Goal: Information Seeking & Learning: Learn about a topic

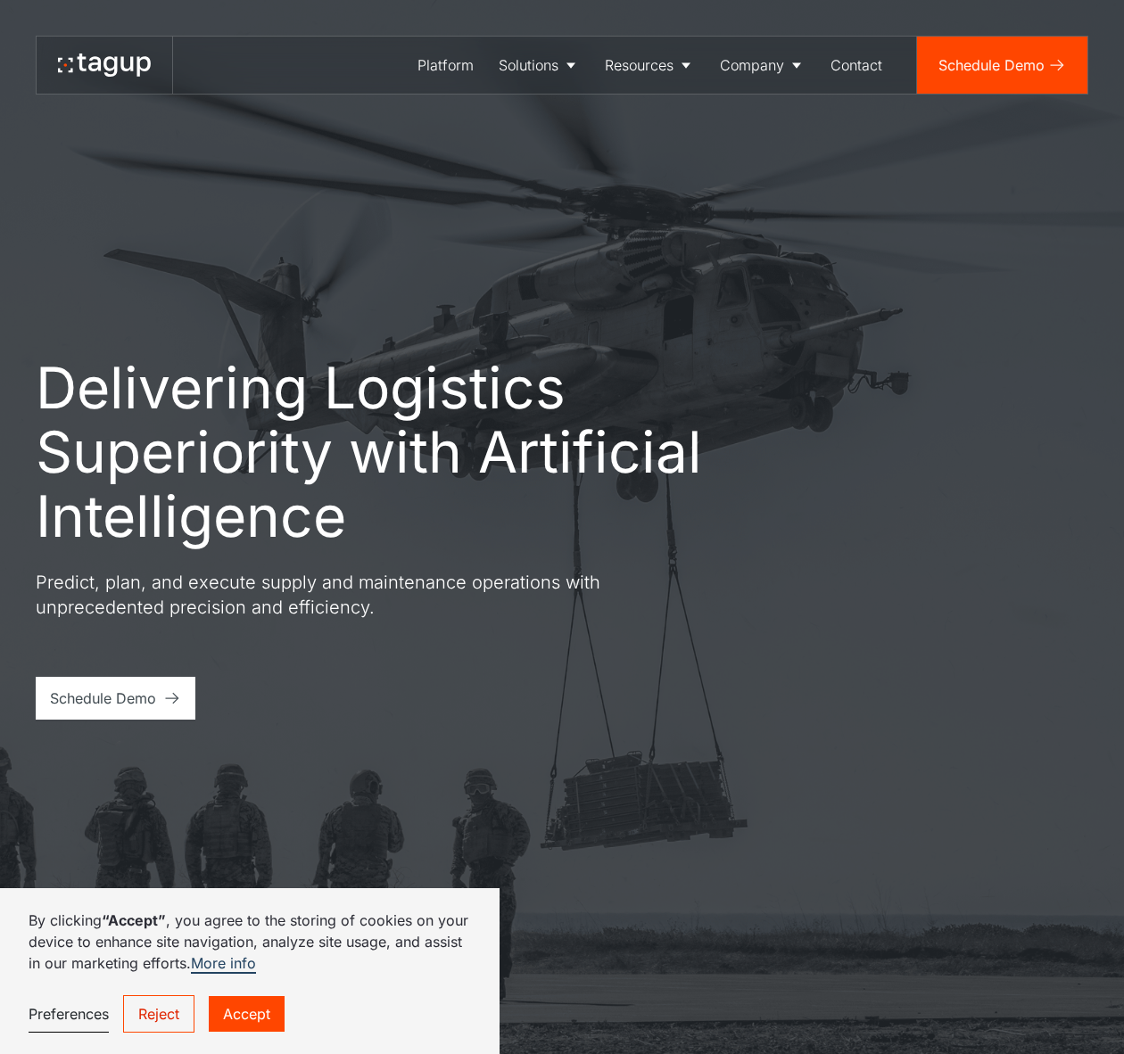
click at [513, 251] on div "Delivering Logistics Superiority with Artificial Intelligence Predict, plan, an…" at bounding box center [562, 527] width 1053 height 1054
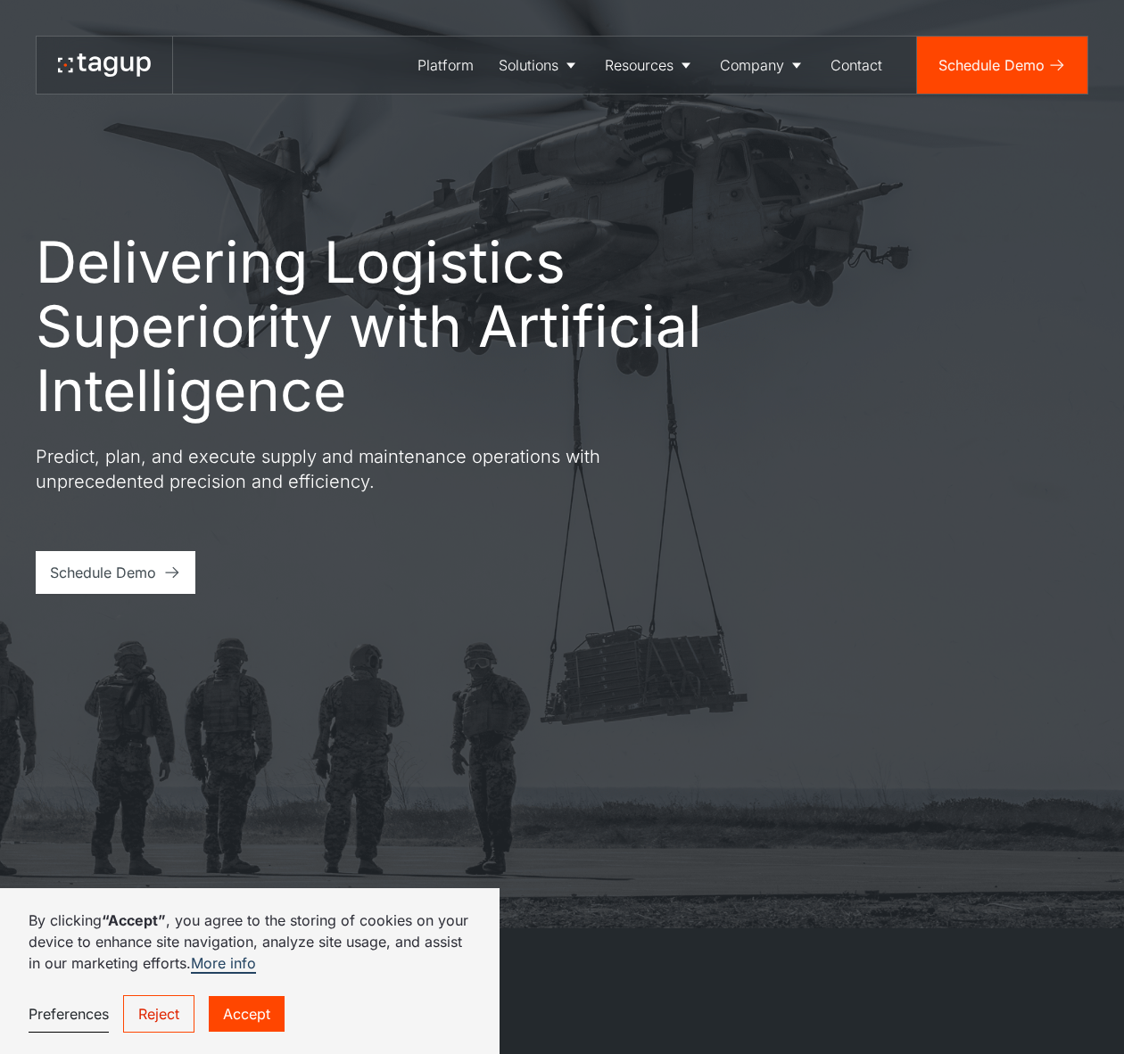
scroll to position [163, 0]
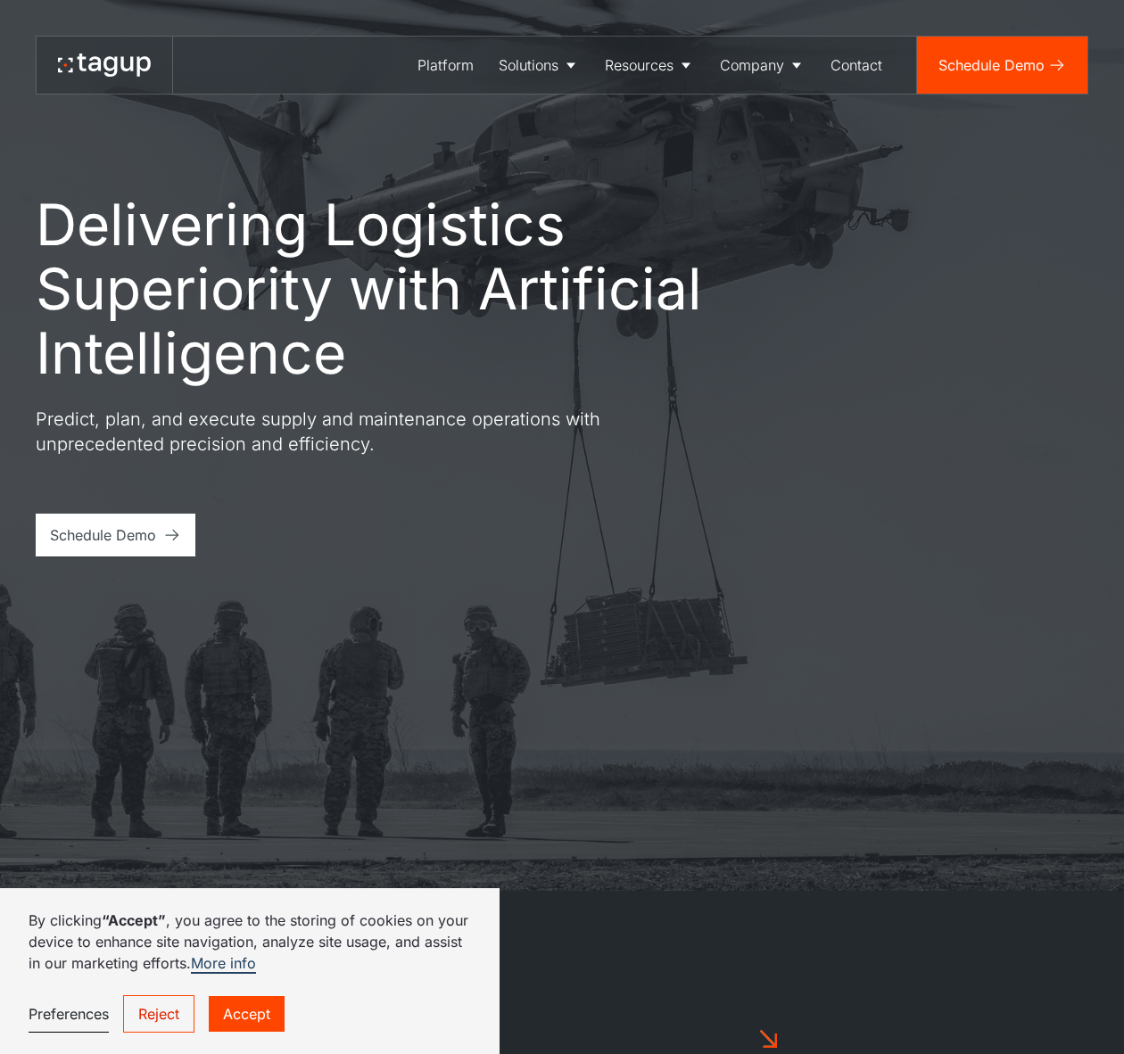
click at [262, 1014] on link "Accept" at bounding box center [247, 1014] width 76 height 36
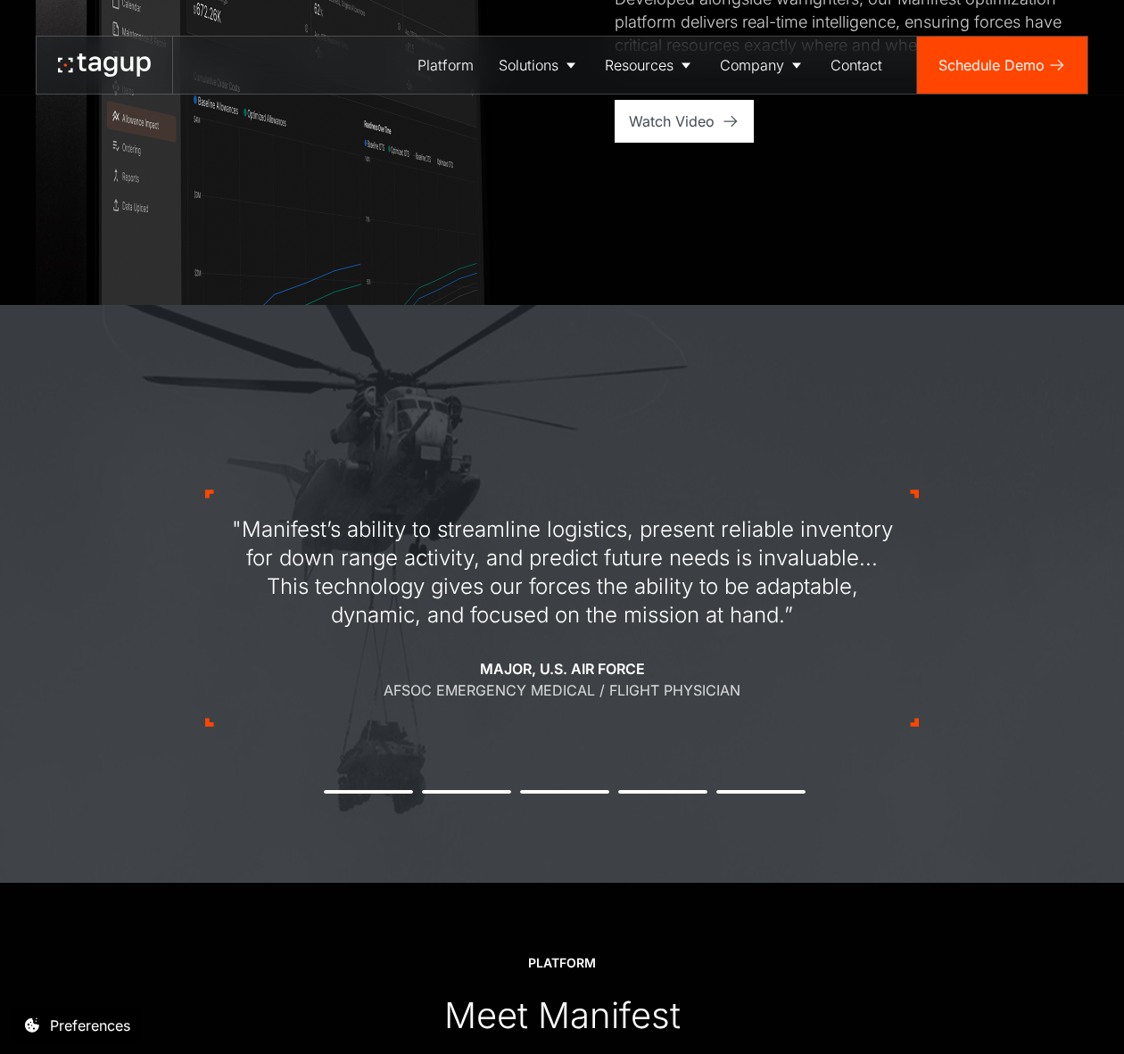
scroll to position [0, 0]
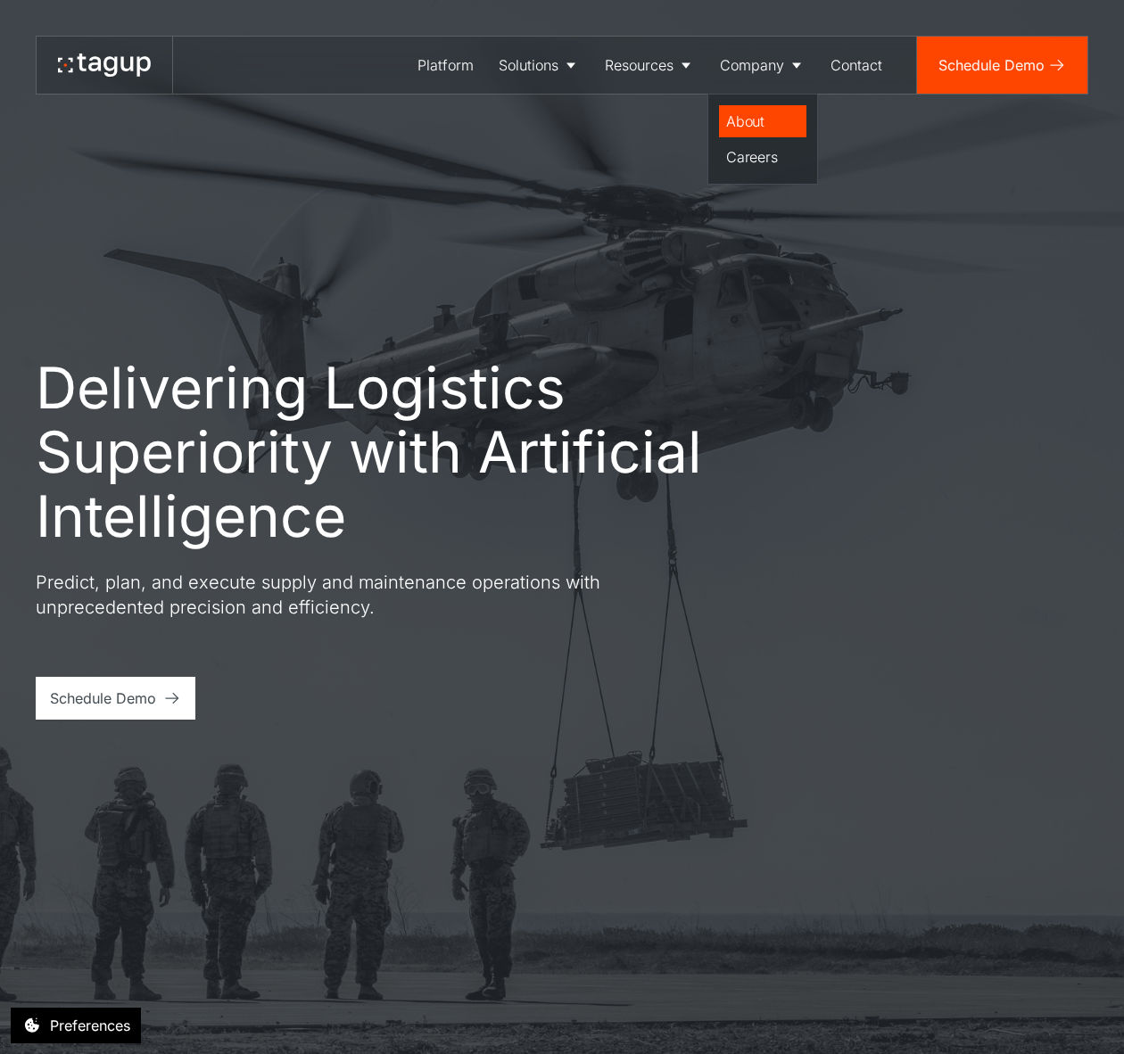
click at [737, 114] on div "About" at bounding box center [762, 121] width 73 height 21
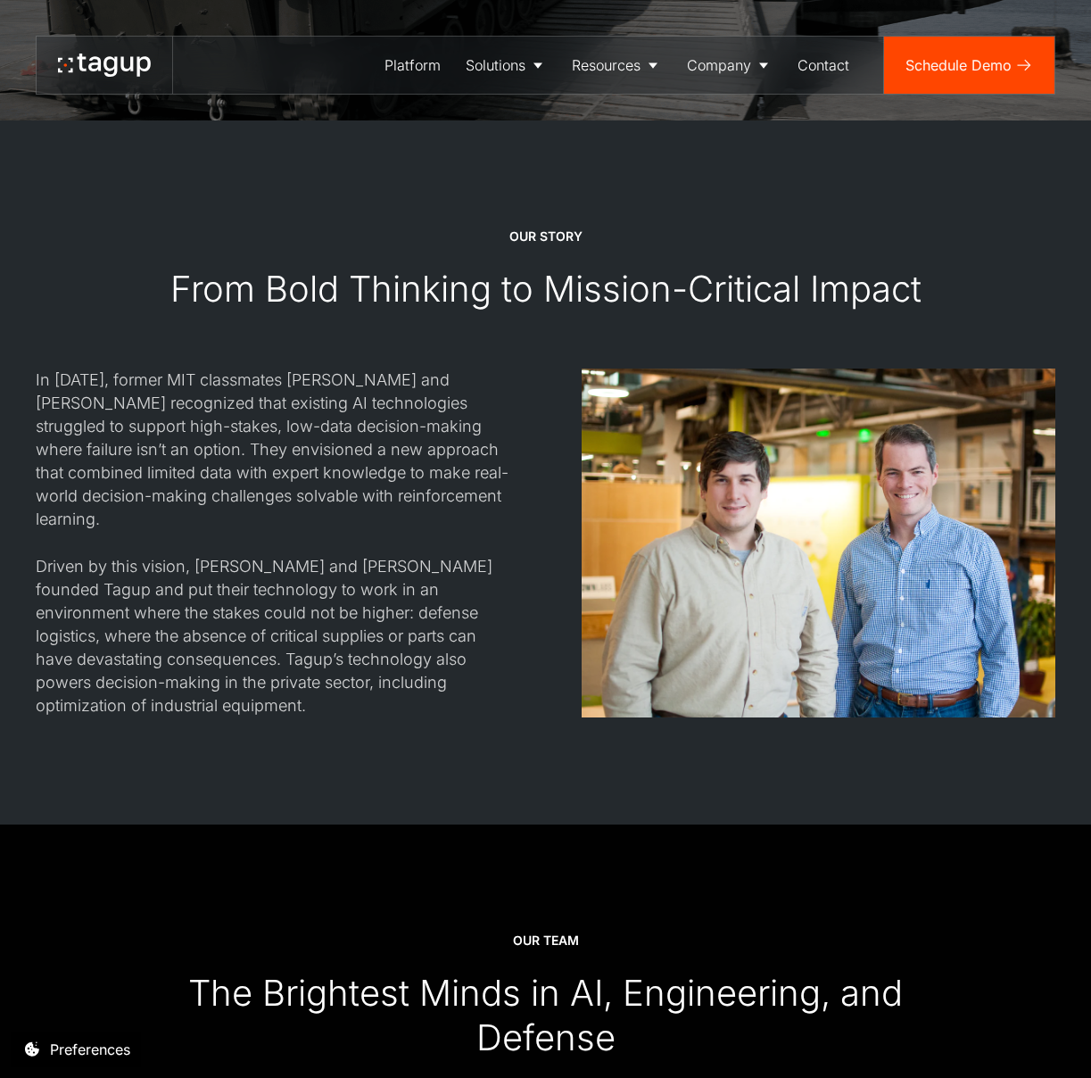
scroll to position [1848, 0]
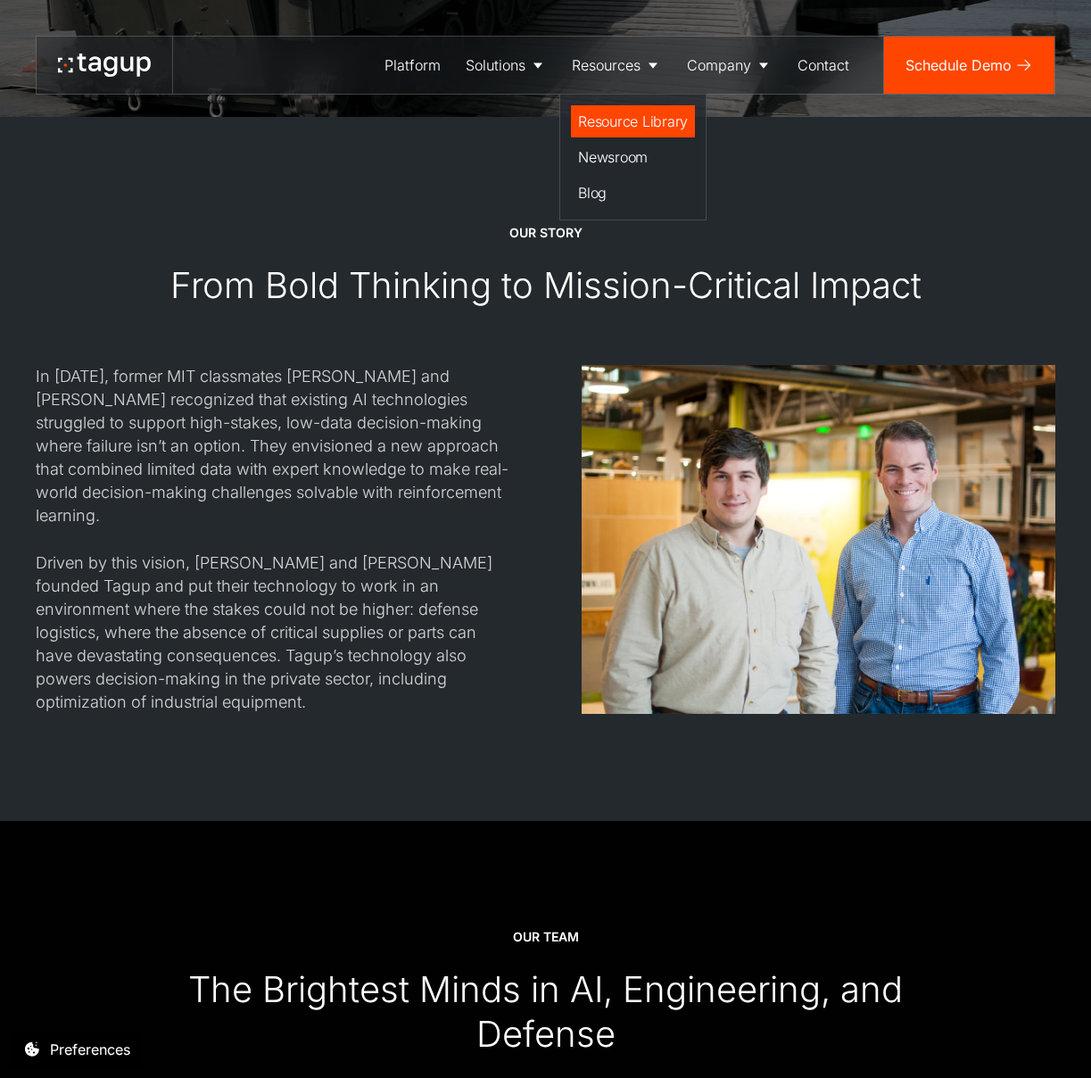
click at [614, 134] on link "Resource Library" at bounding box center [633, 121] width 124 height 32
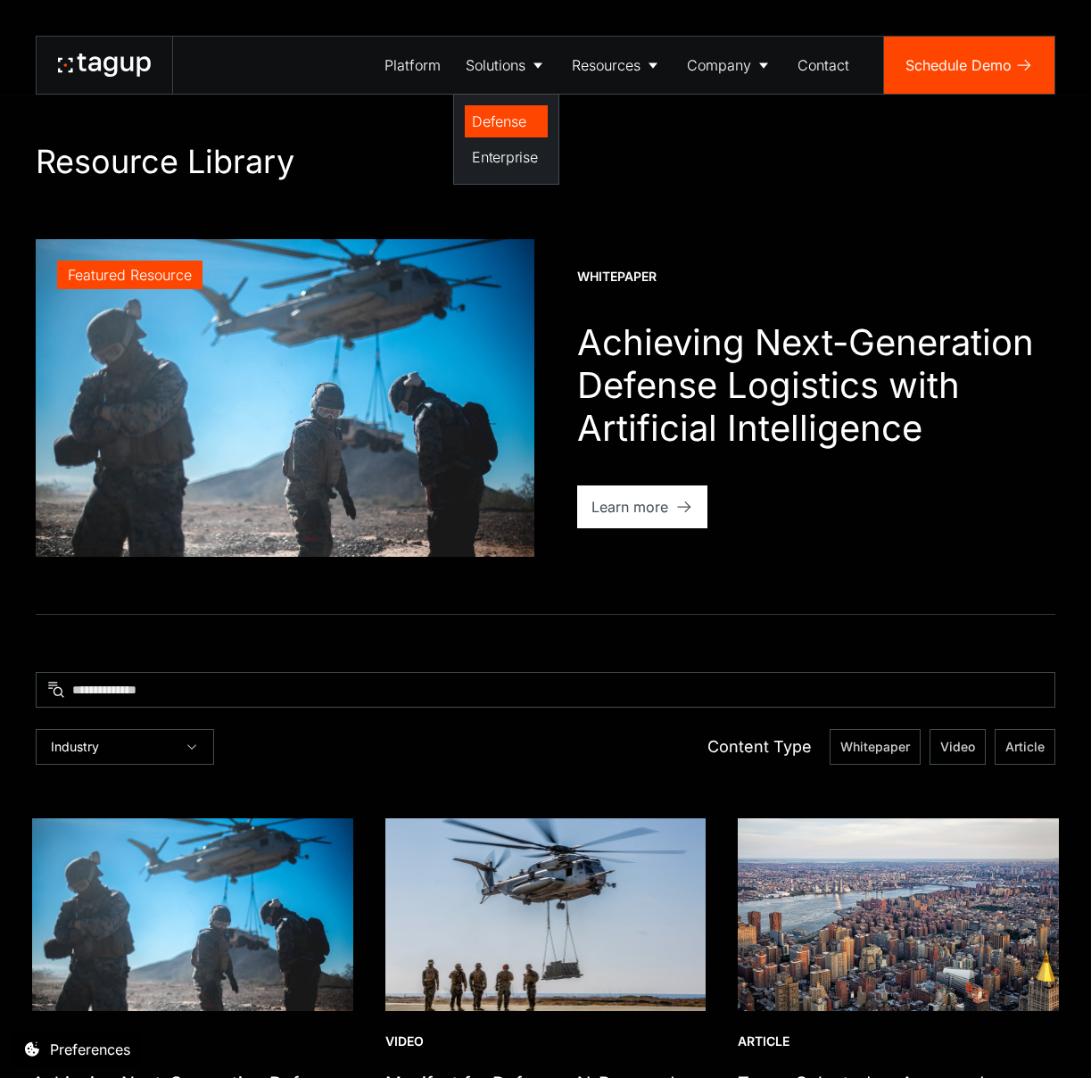
click at [500, 111] on div "Defense" at bounding box center [506, 121] width 69 height 21
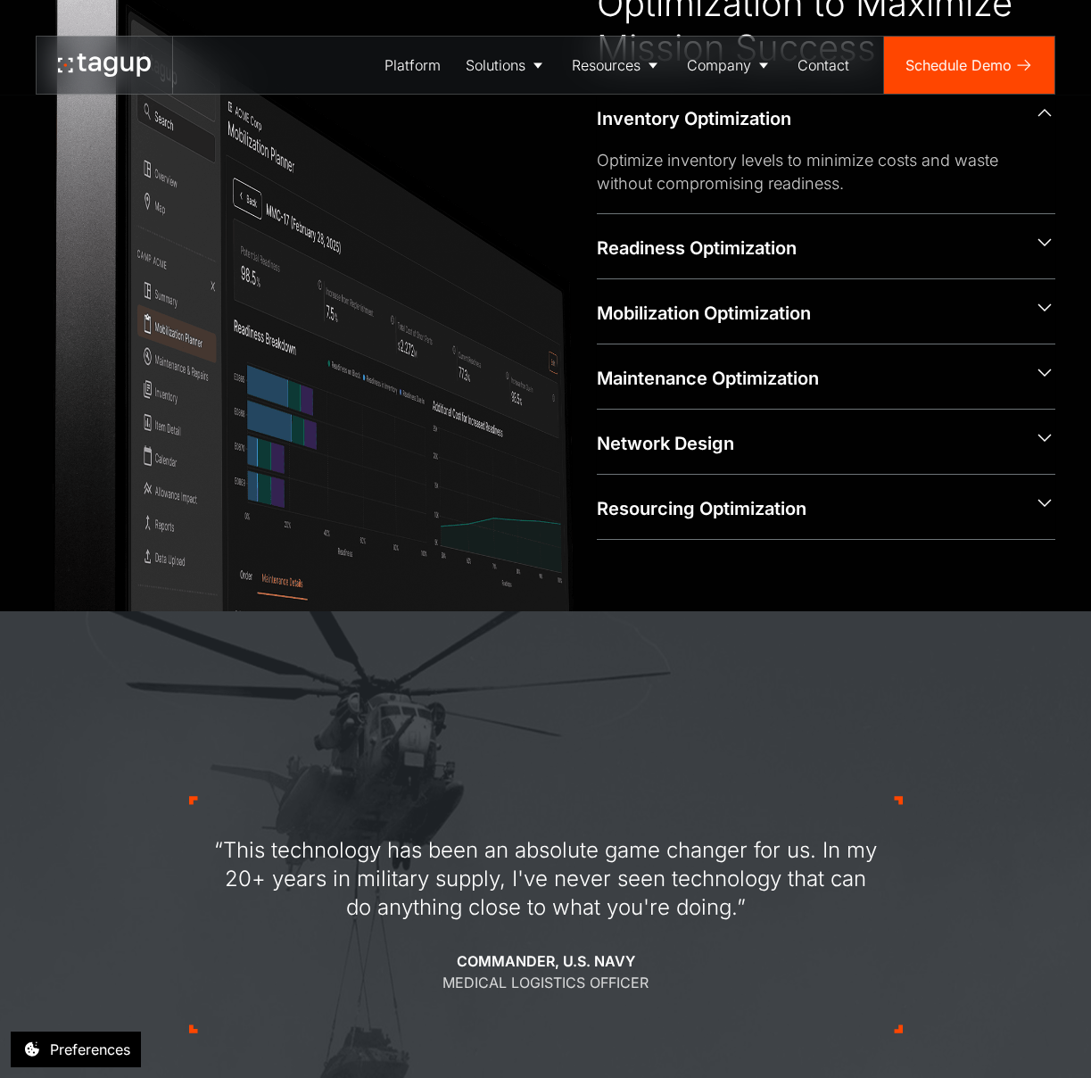
scroll to position [1502, 0]
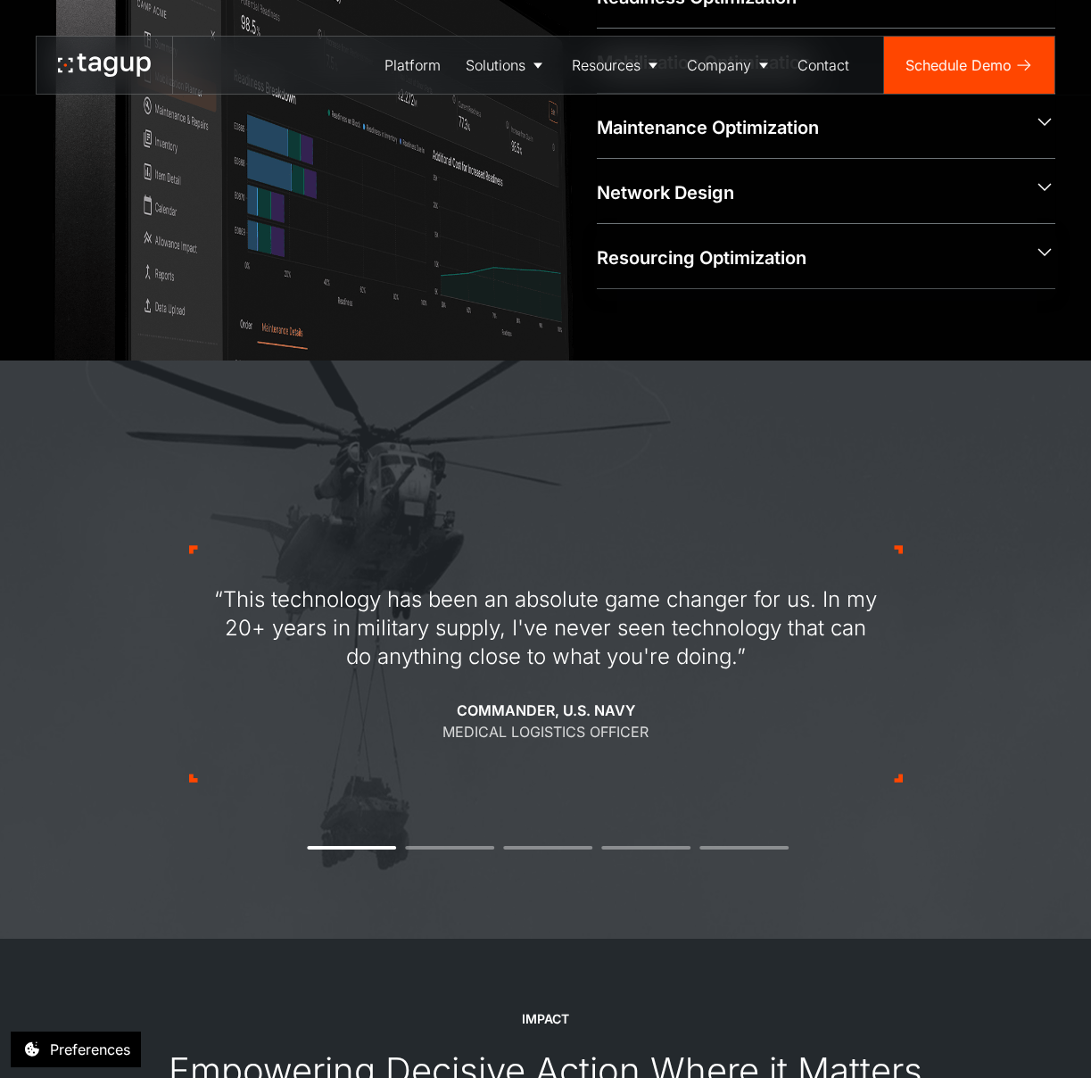
click at [1048, 243] on icon at bounding box center [1044, 252] width 21 height 22
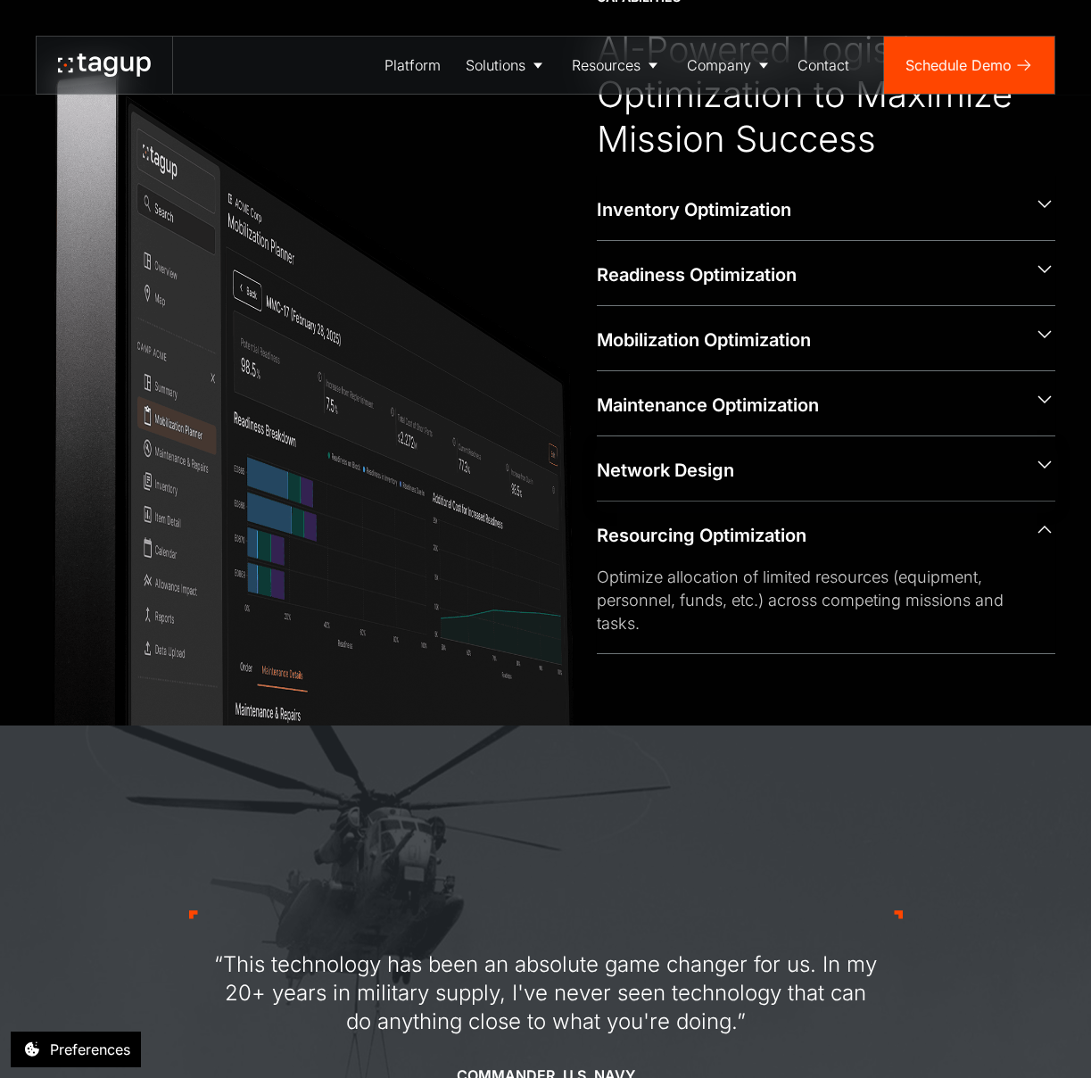
scroll to position [1115, 0]
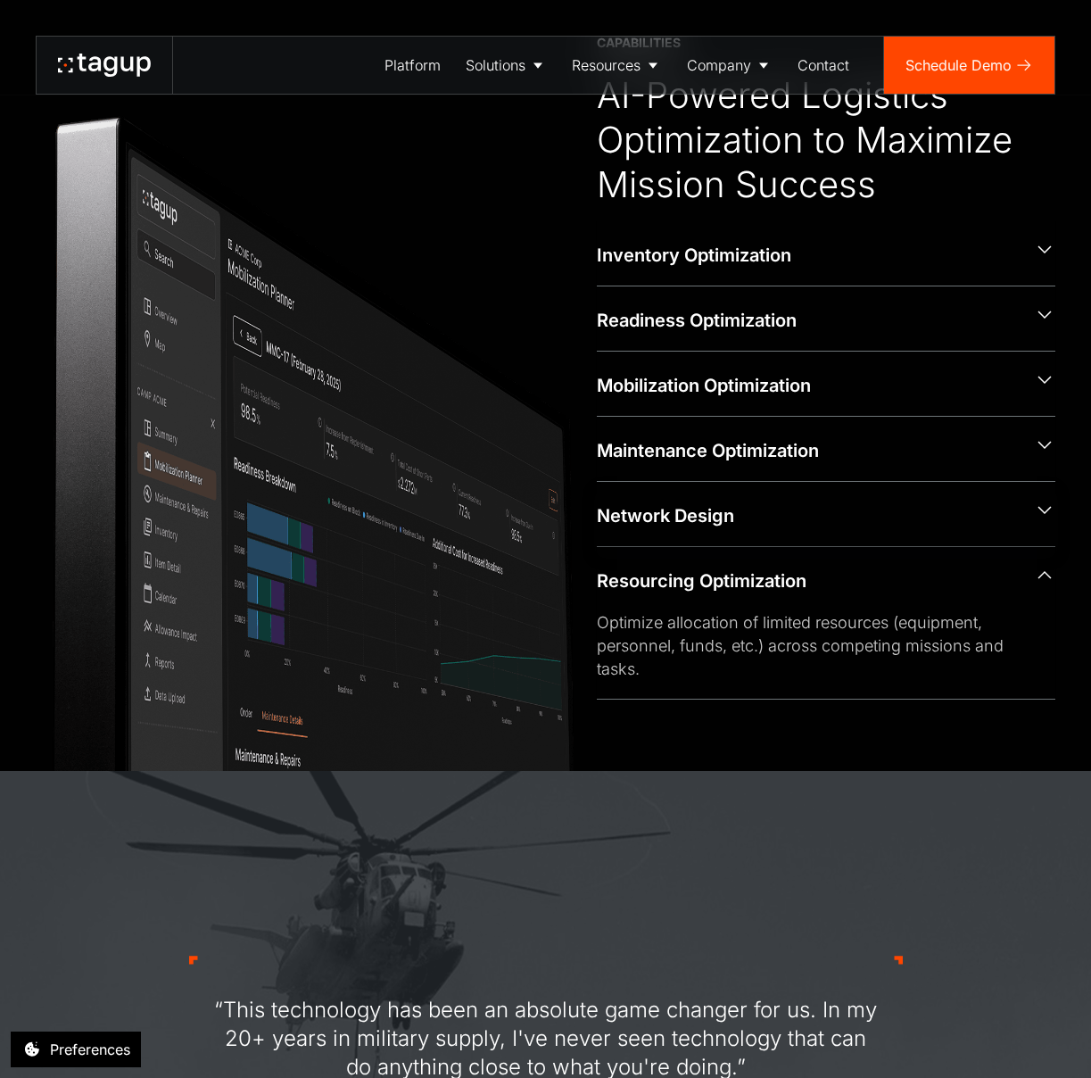
click at [1046, 246] on icon at bounding box center [1044, 249] width 21 height 22
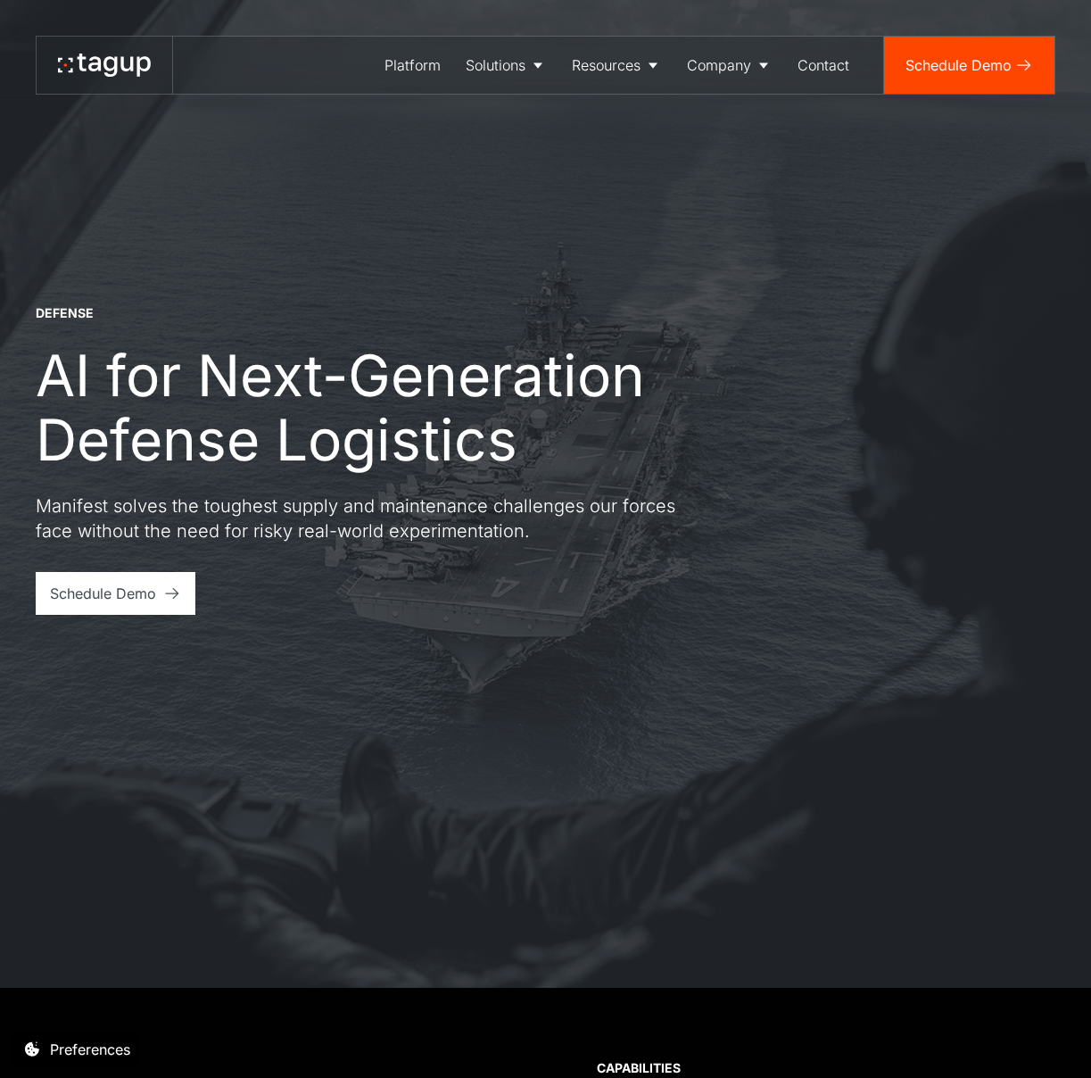
scroll to position [0, 0]
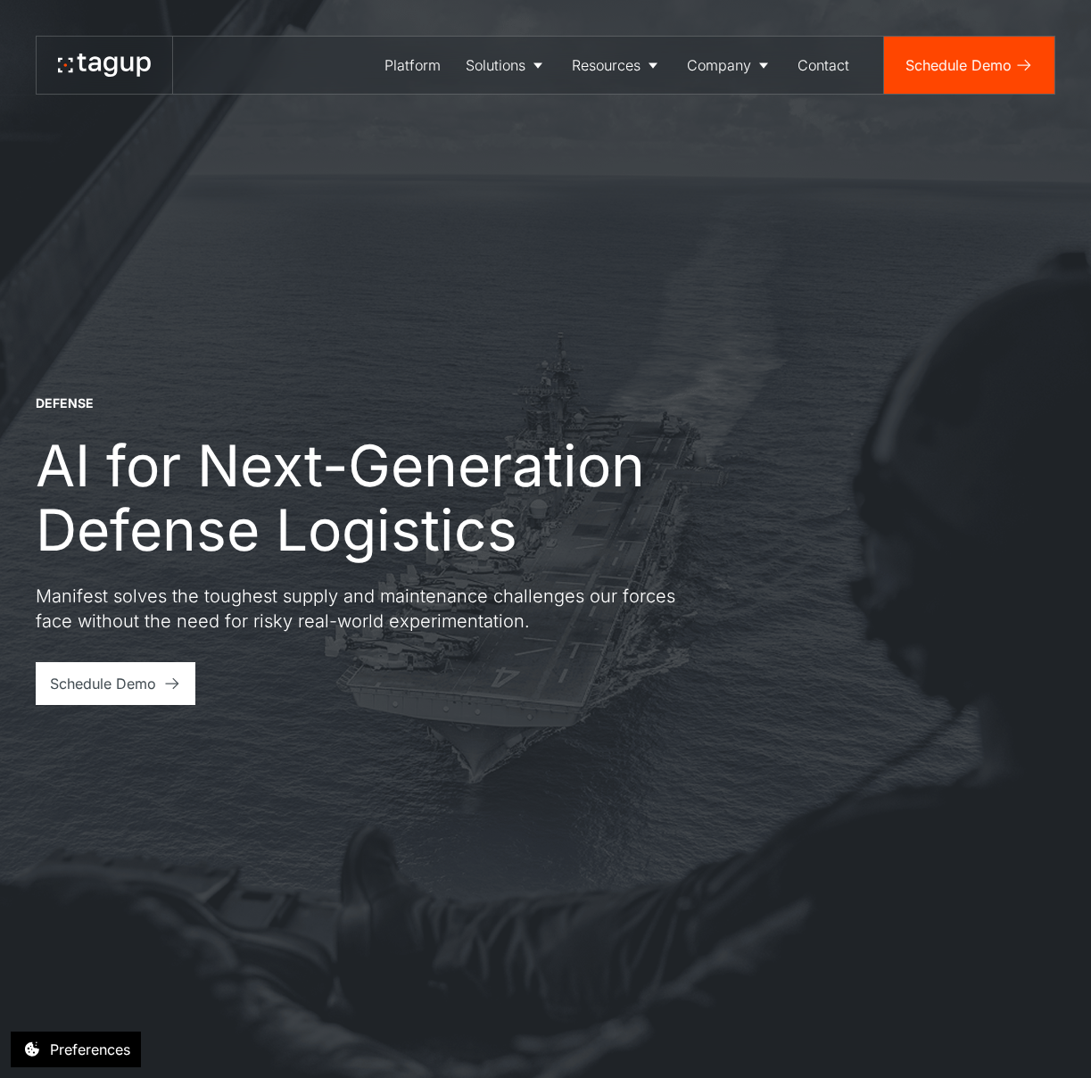
click at [697, 260] on div "DEFENSE AI for Next-Generation Defense Logistics Manifest solves the toughest s…" at bounding box center [546, 539] width 1020 height 1078
click at [167, 689] on icon at bounding box center [172, 683] width 18 height 18
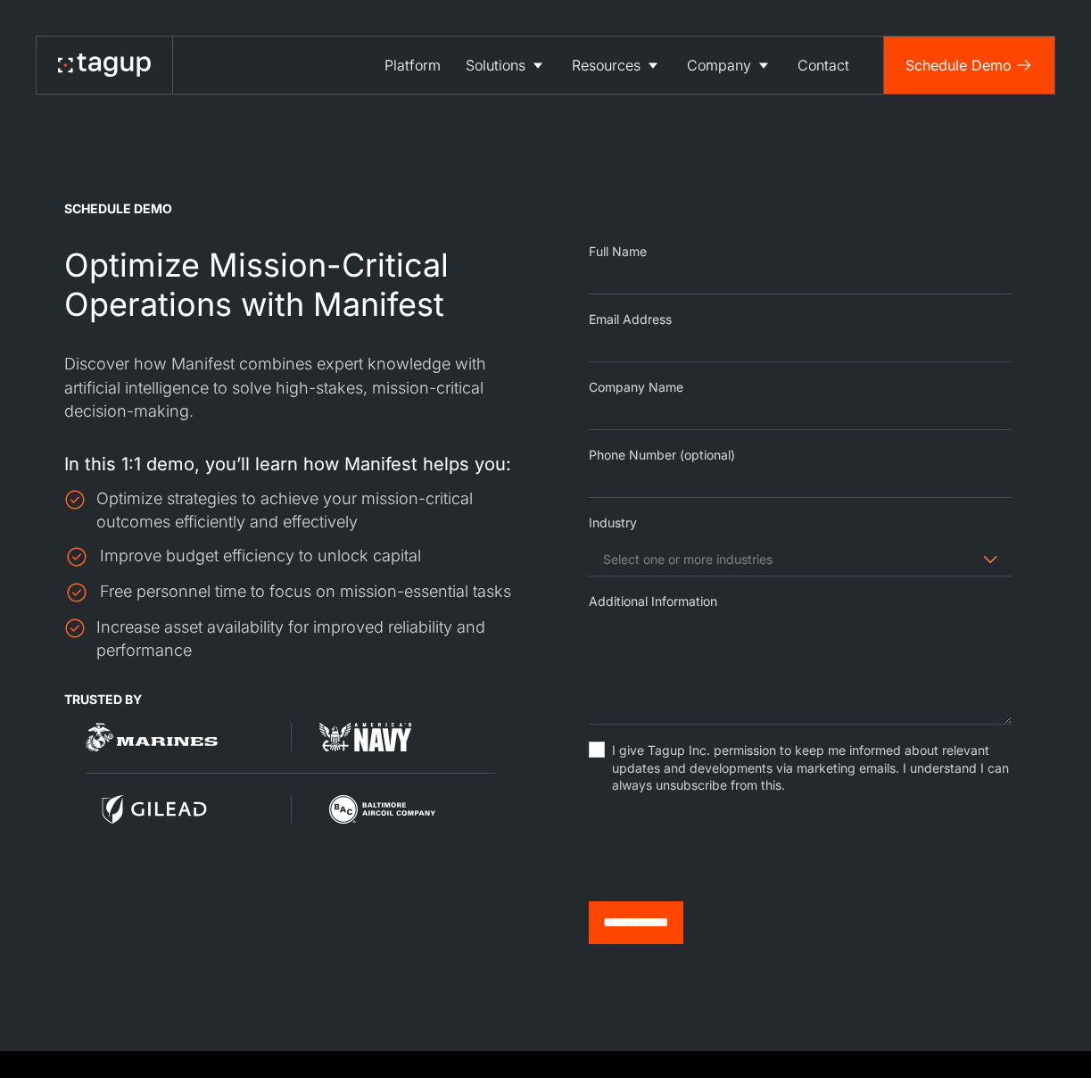
select select "Request Demo Form"
click at [710, 172] on link "Careers" at bounding box center [729, 157] width 87 height 32
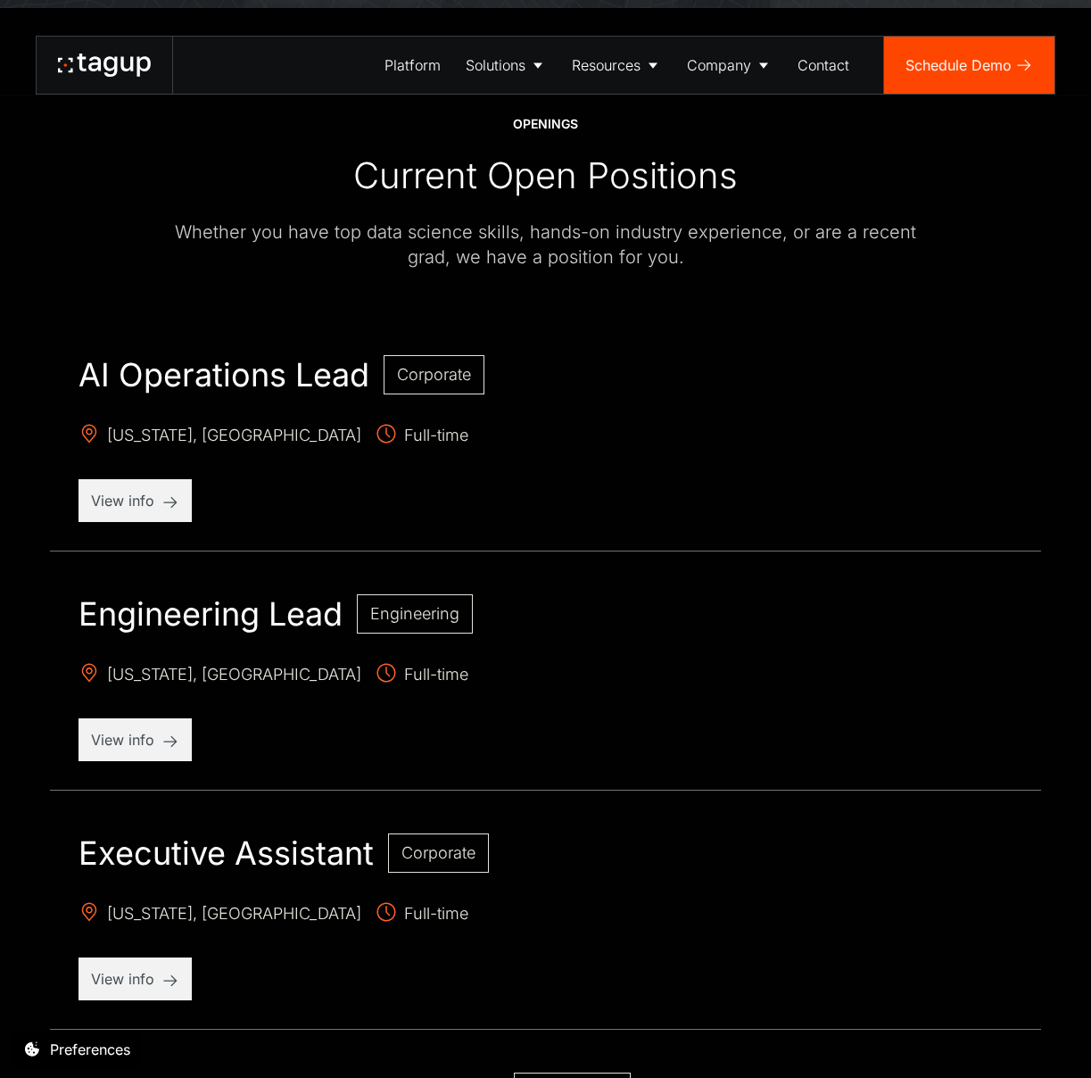
scroll to position [764, 0]
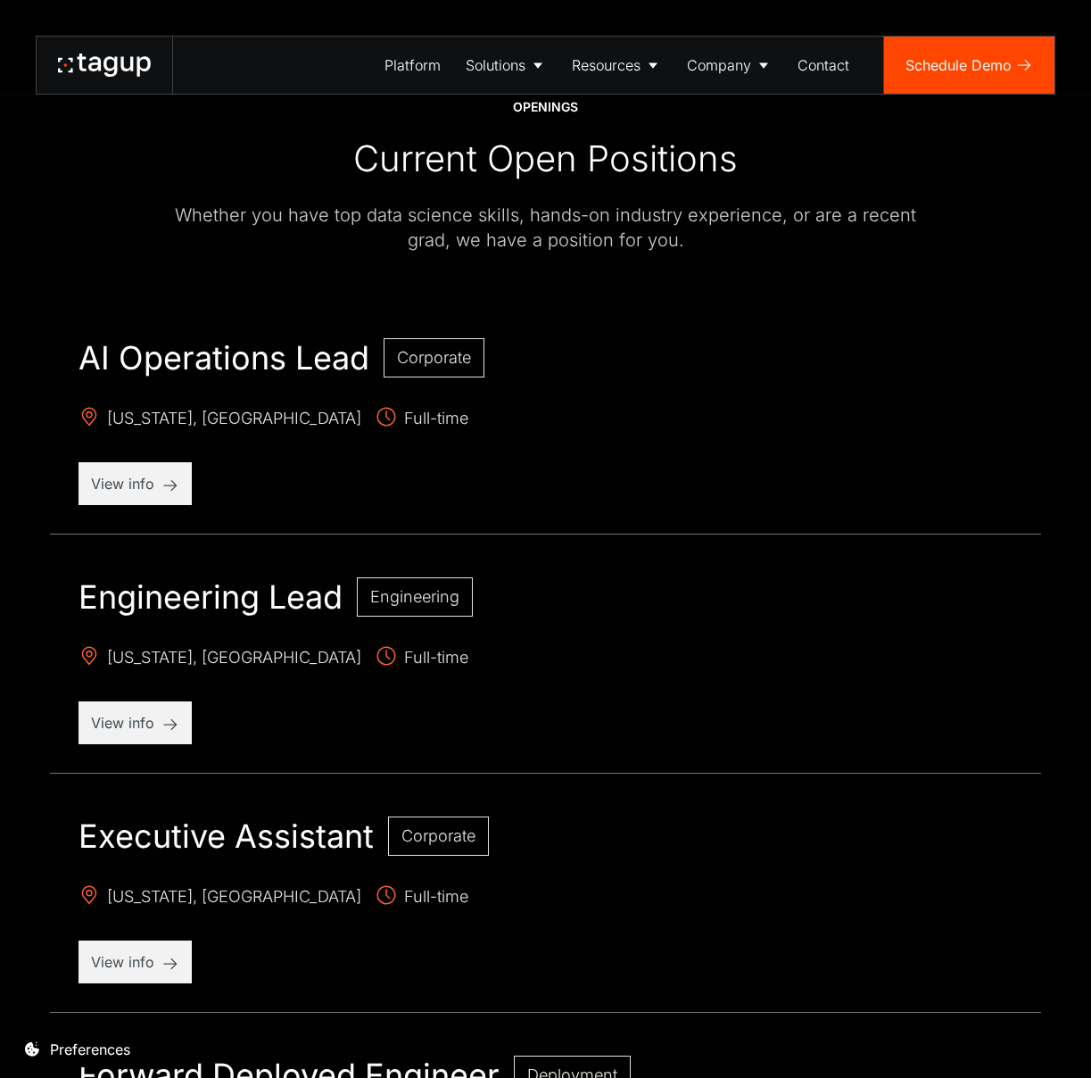
click at [144, 98] on div "OPENINGS Current Open Positions Whether you have top data science skills, hands…" at bounding box center [546, 175] width 1020 height 155
click at [131, 78] on div at bounding box center [104, 65] width 93 height 29
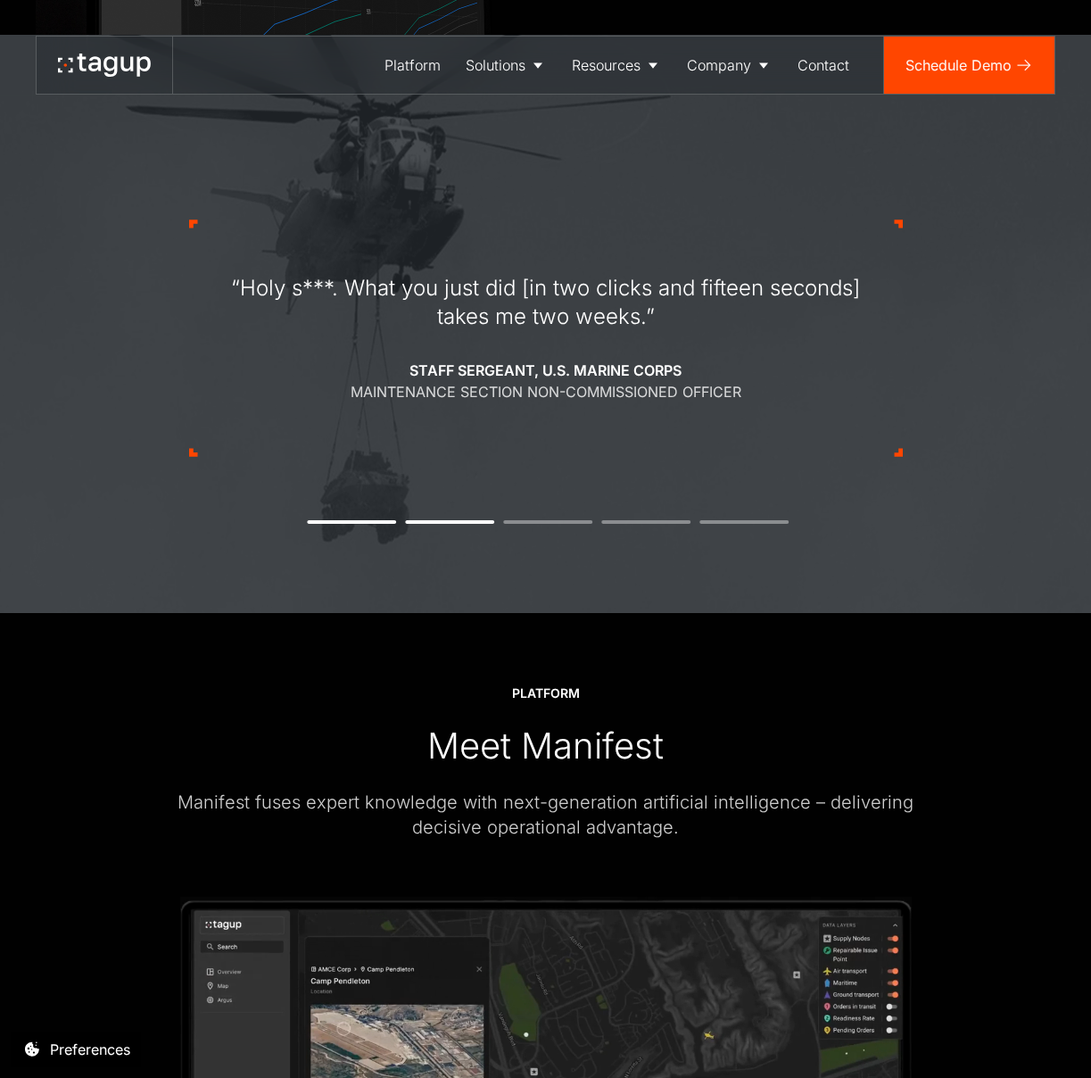
scroll to position [1581, 0]
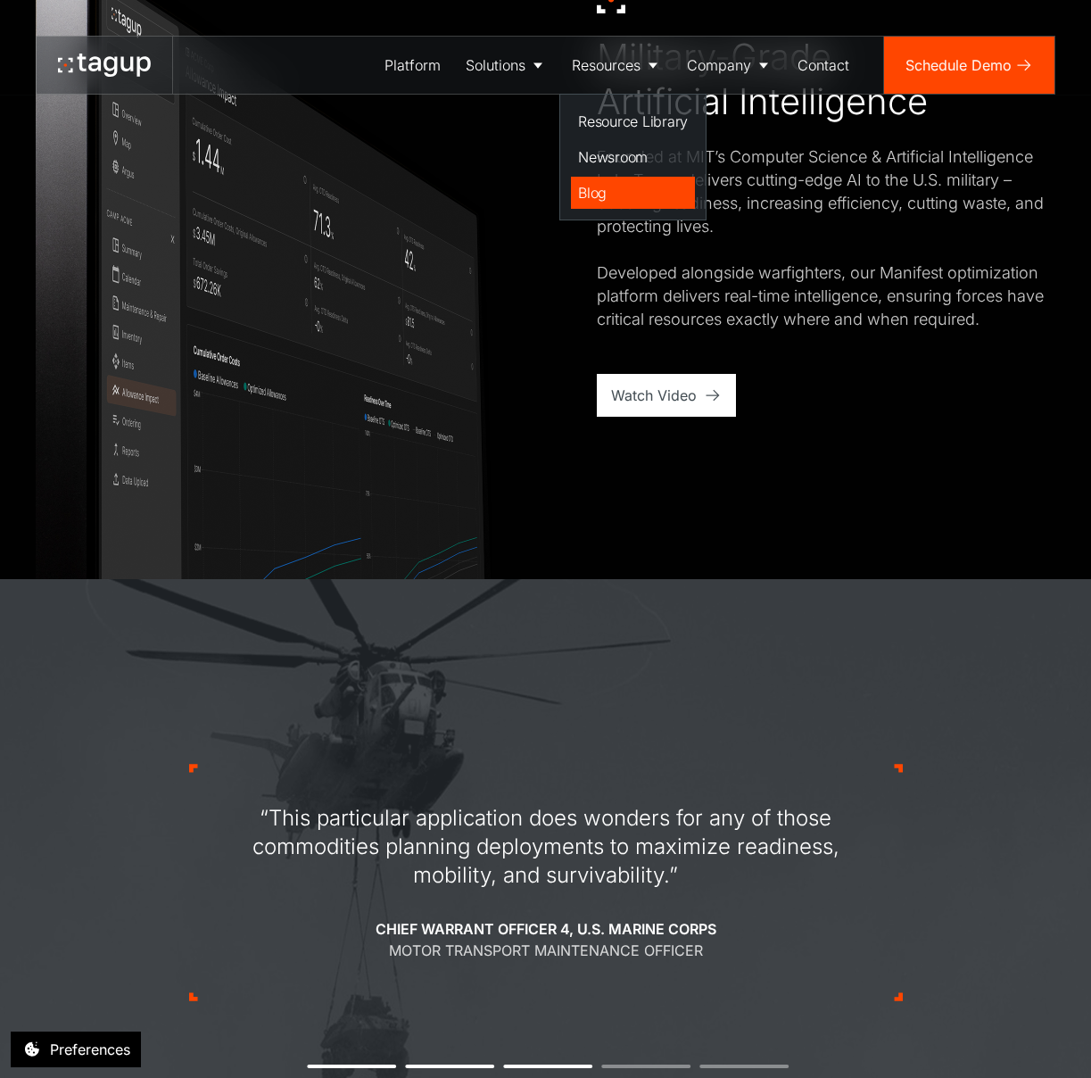
click at [598, 184] on div "Blog" at bounding box center [633, 192] width 110 height 21
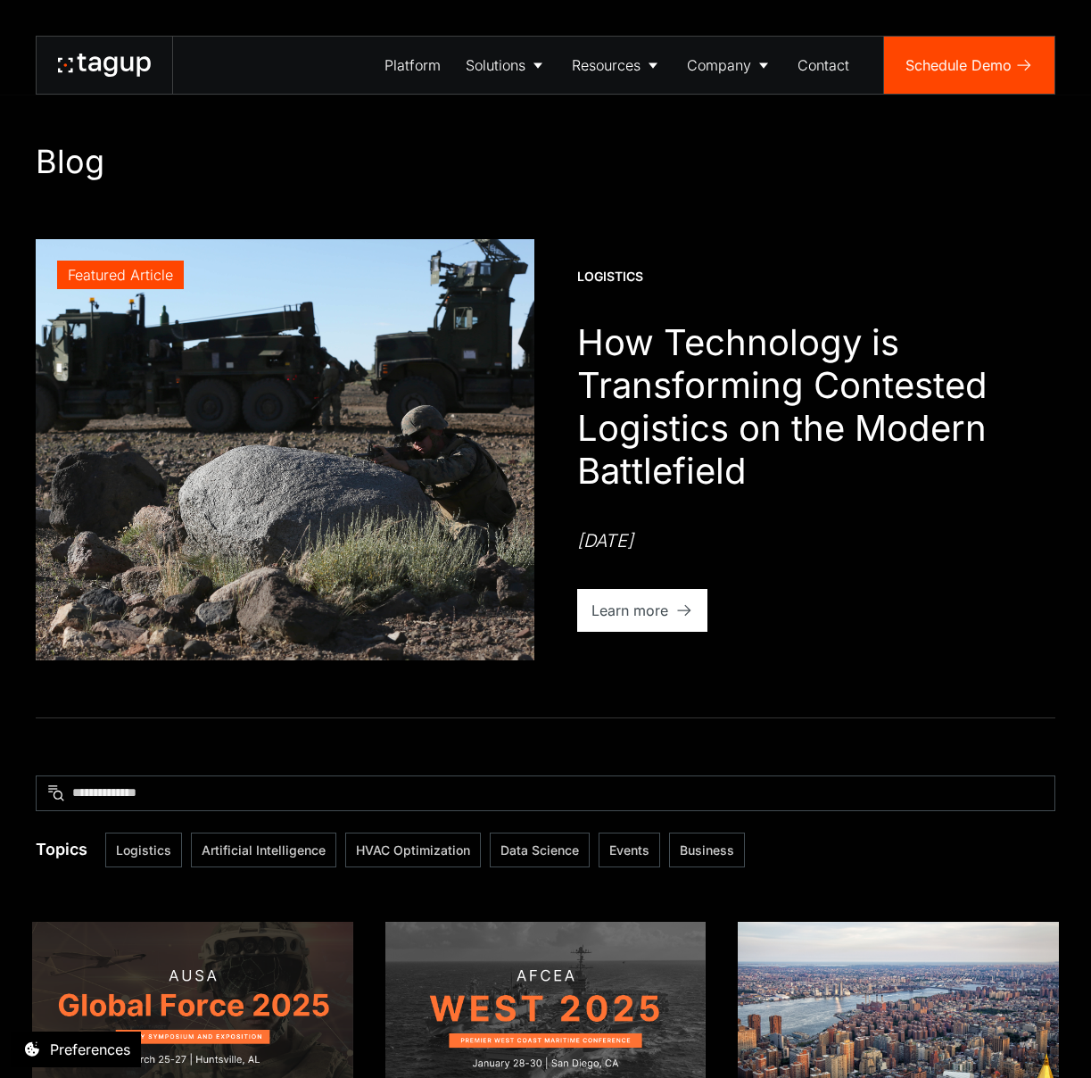
scroll to position [630, 0]
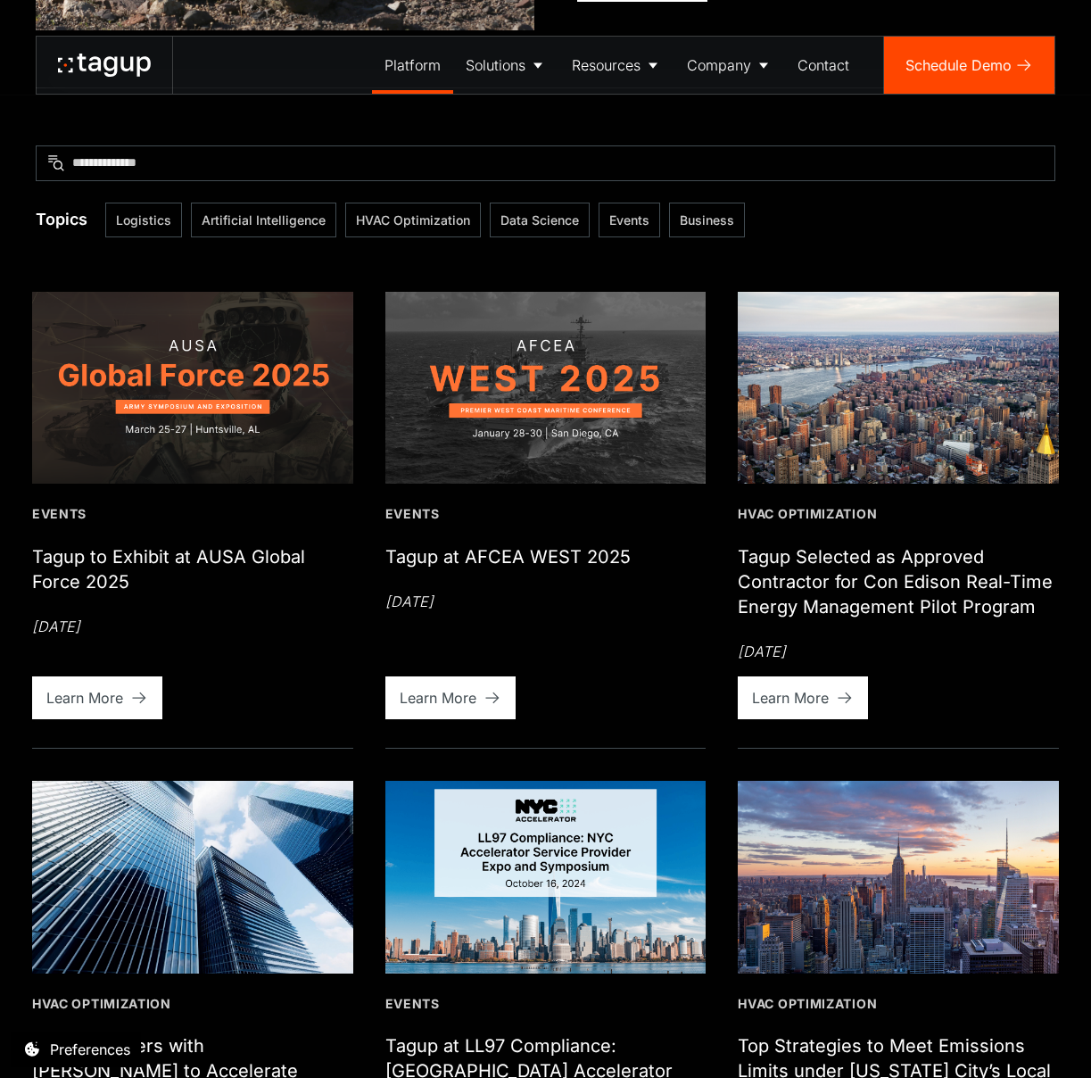
click at [390, 71] on div "Platform" at bounding box center [412, 64] width 56 height 21
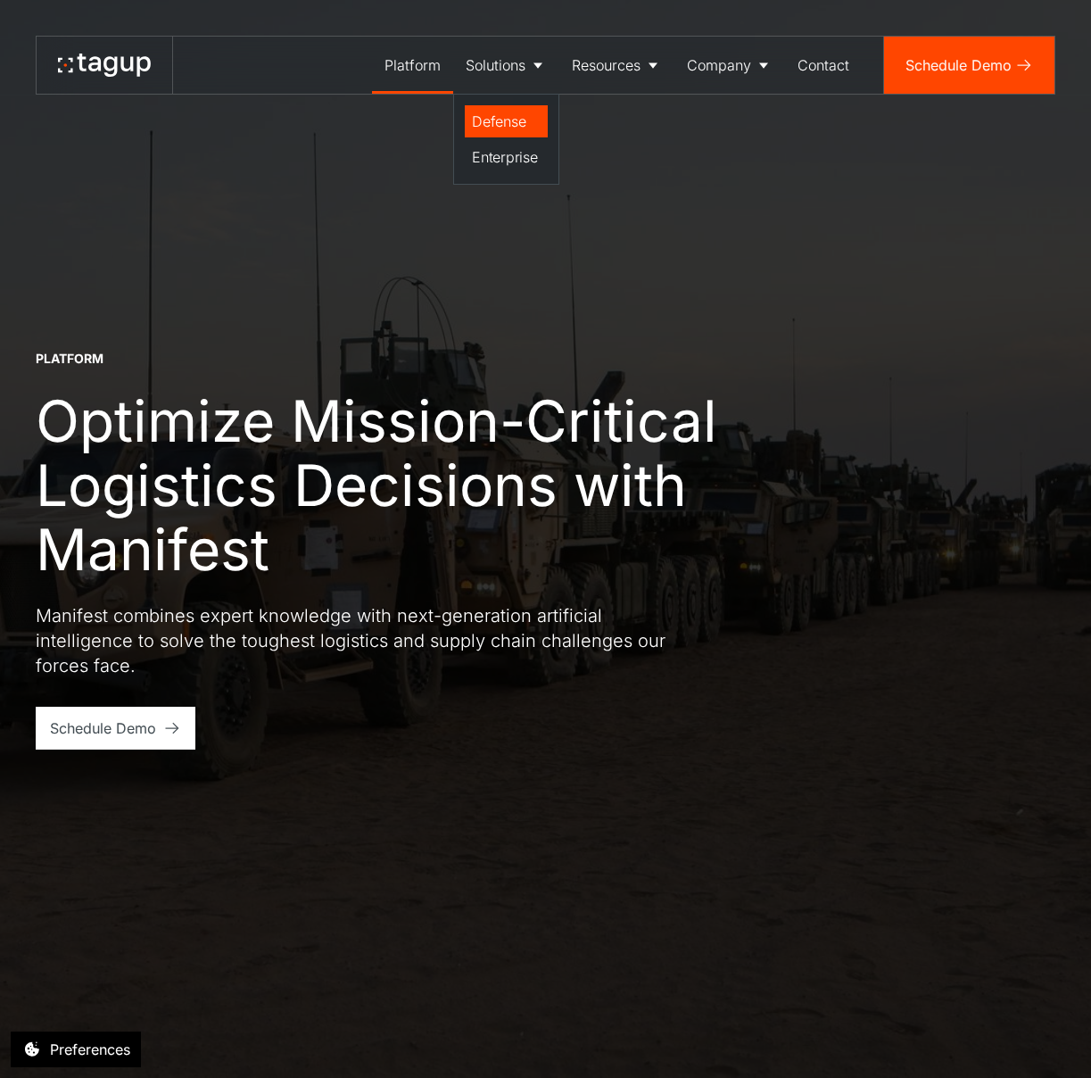
click at [486, 109] on link "Defense" at bounding box center [506, 121] width 83 height 32
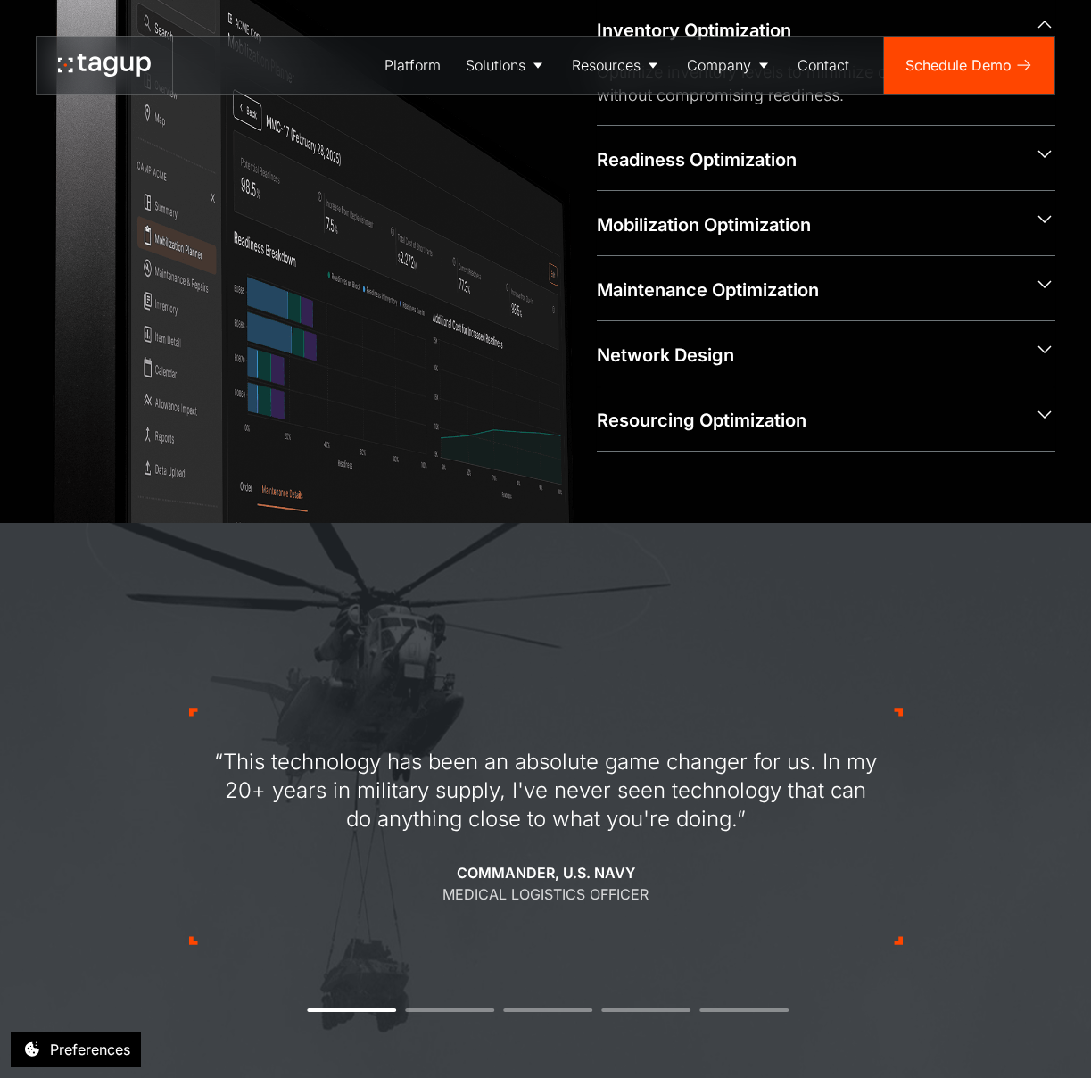
click at [875, 425] on div "Resourcing Optimization" at bounding box center [808, 420] width 423 height 25
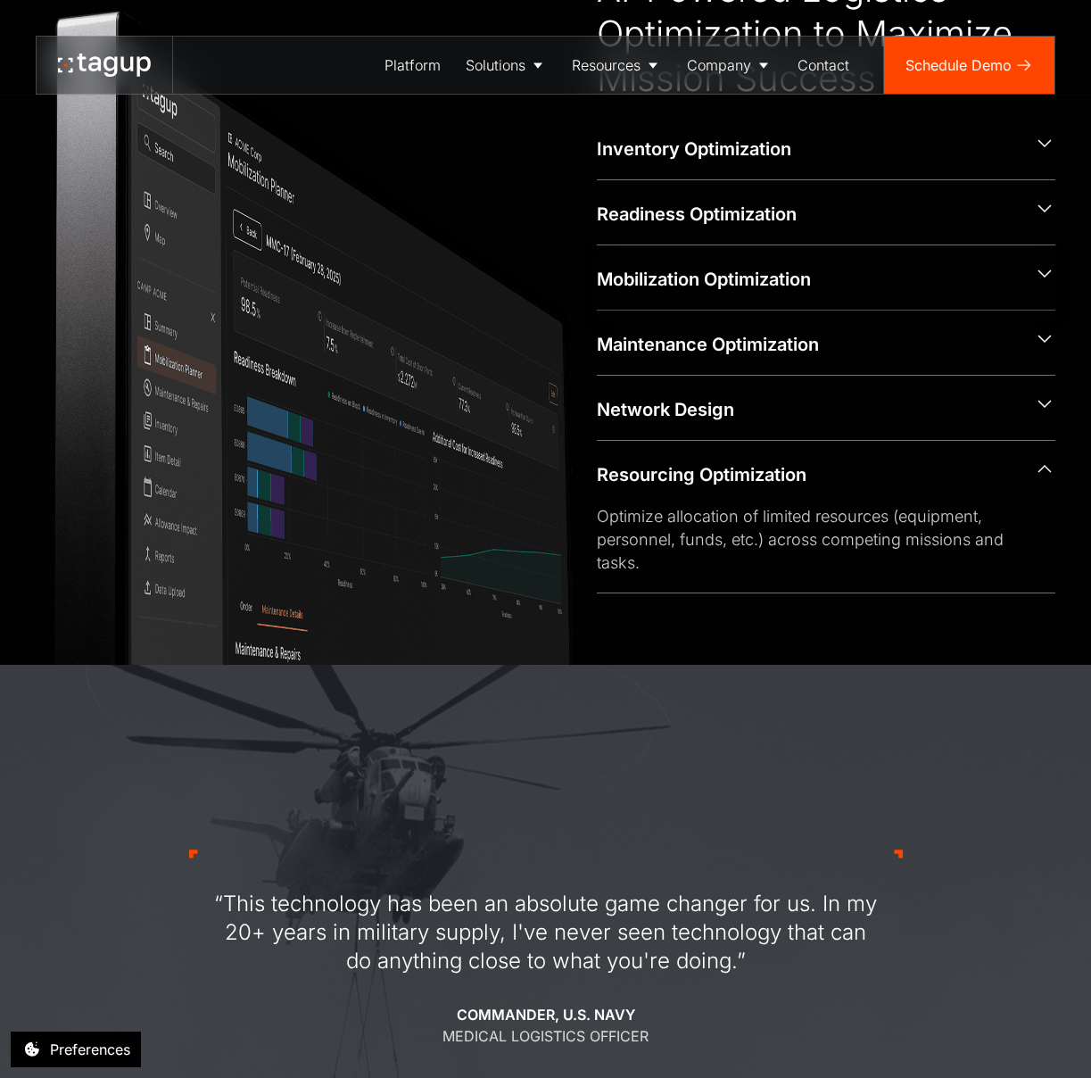
scroll to position [1110, 0]
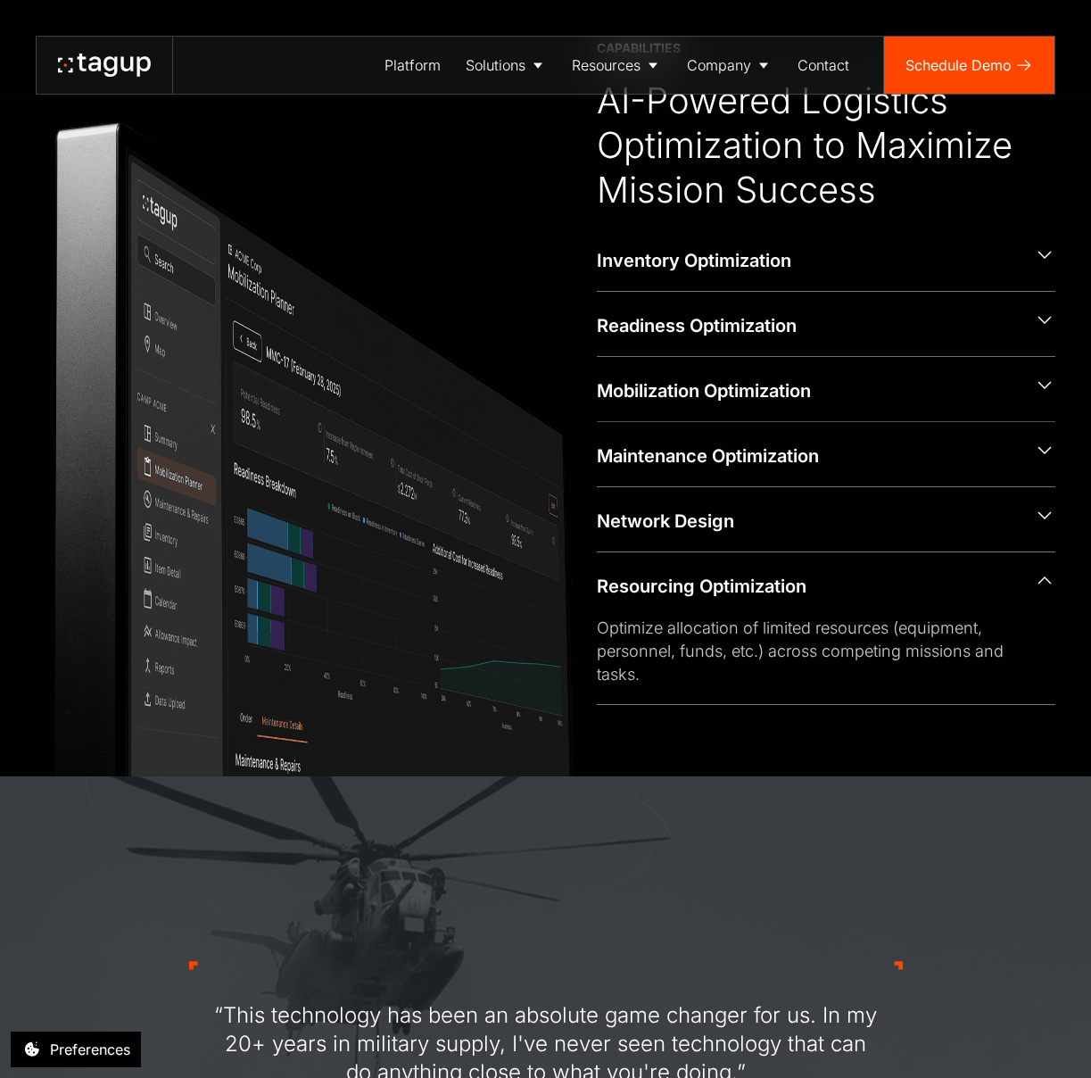
click at [1017, 398] on div "Mobilization Optimization" at bounding box center [808, 390] width 423 height 25
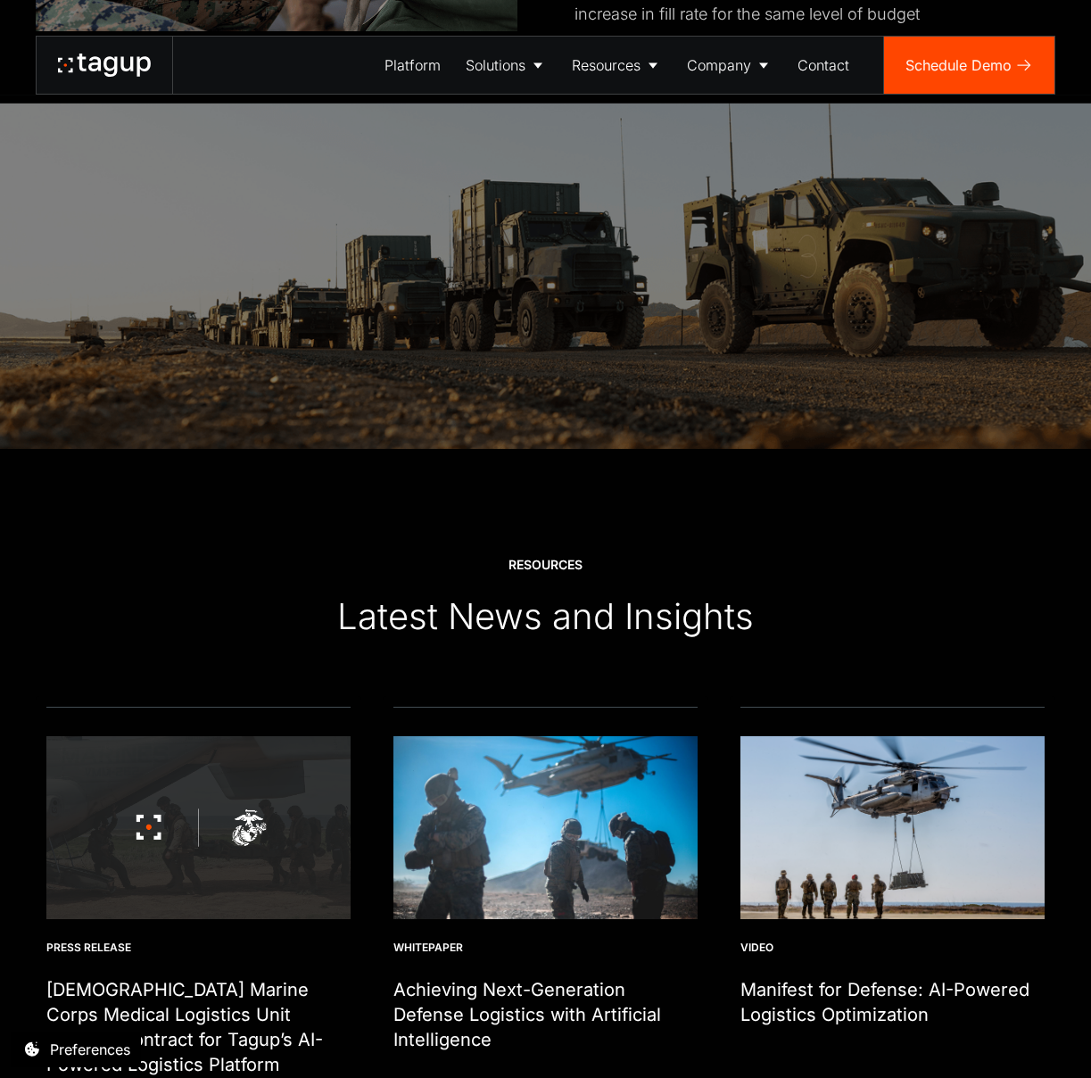
scroll to position [5307, 0]
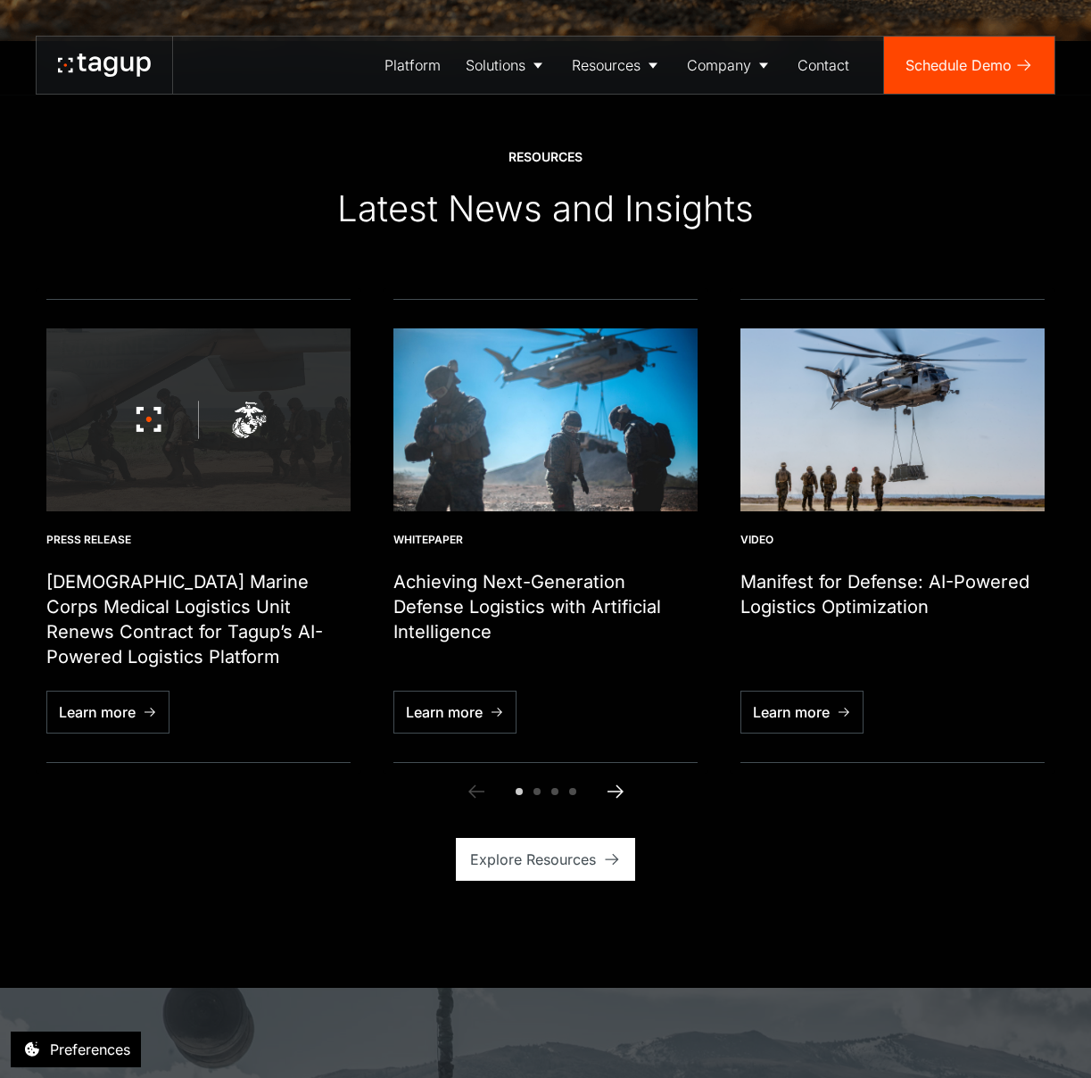
click at [622, 799] on icon "Next slide" at bounding box center [615, 790] width 21 height 21
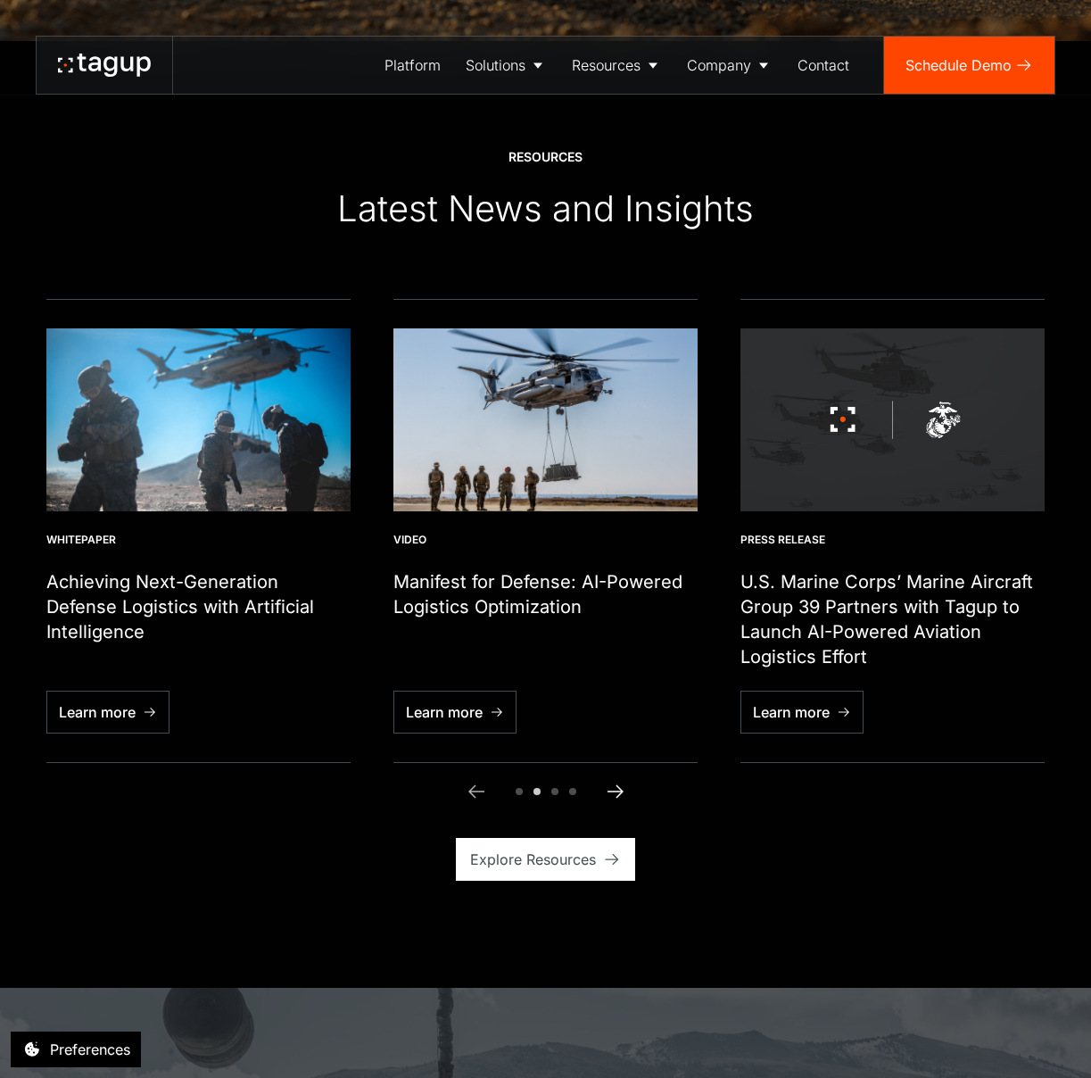
click at [622, 799] on icon "Next slide" at bounding box center [615, 790] width 21 height 21
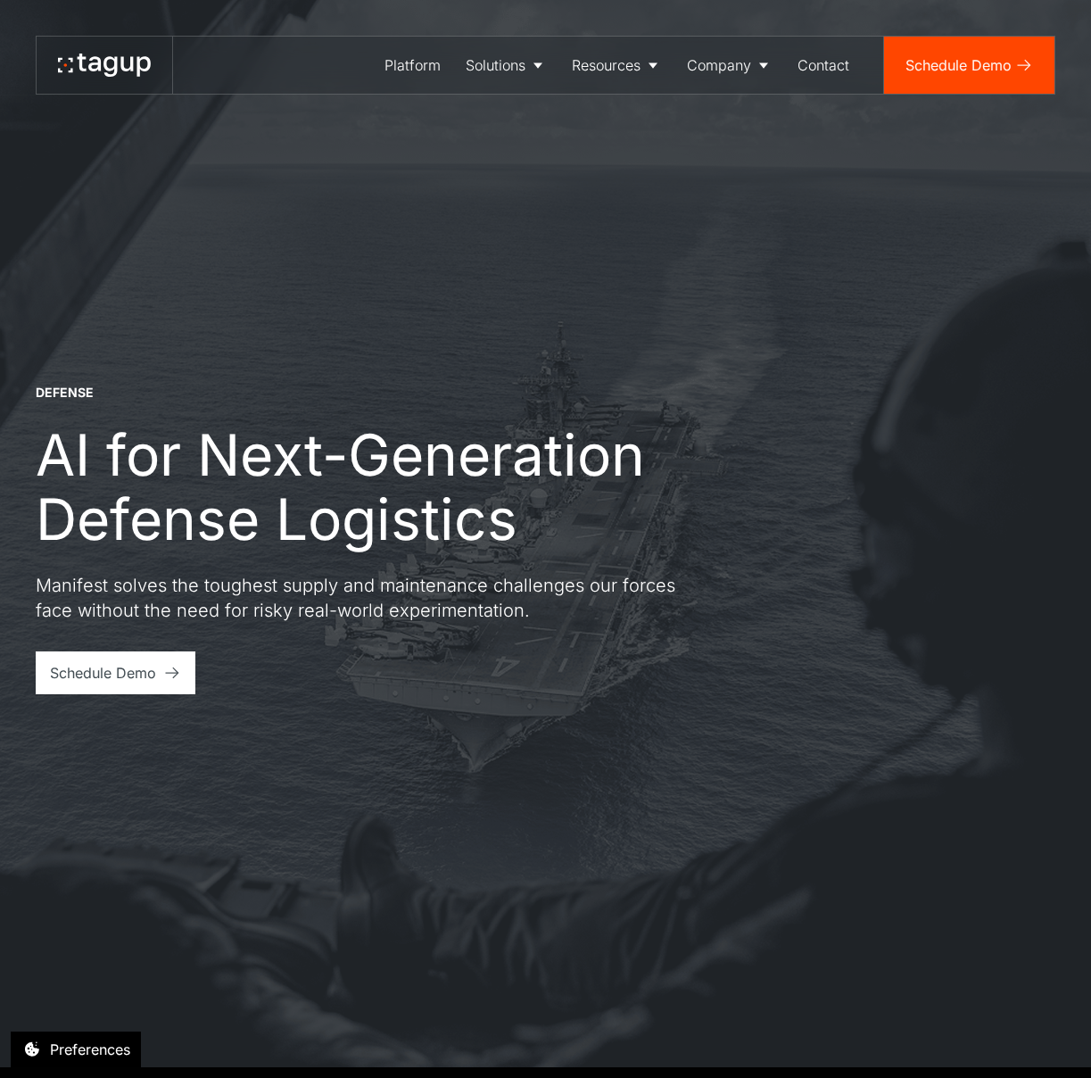
scroll to position [12, 0]
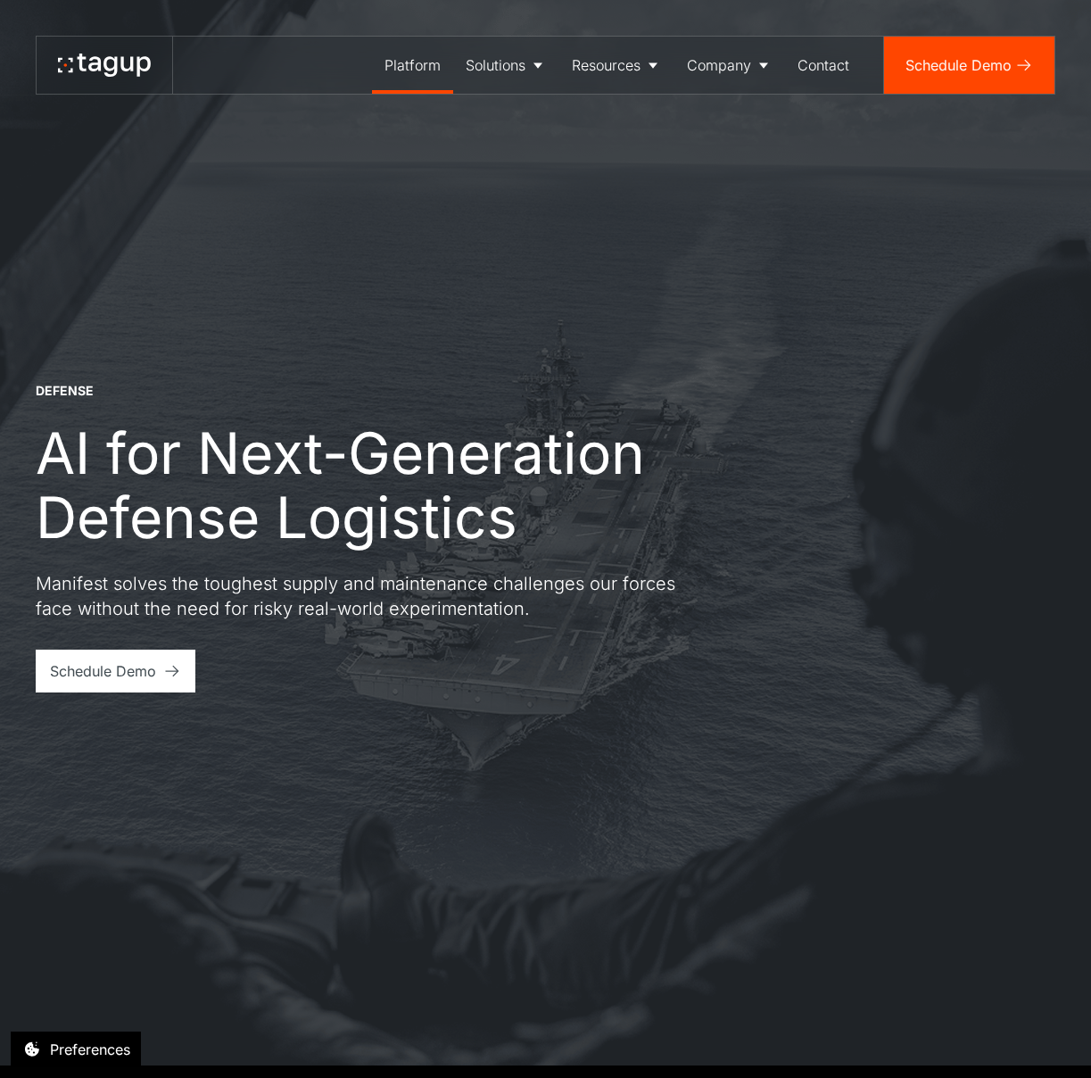
click at [425, 66] on div "Platform" at bounding box center [412, 64] width 56 height 21
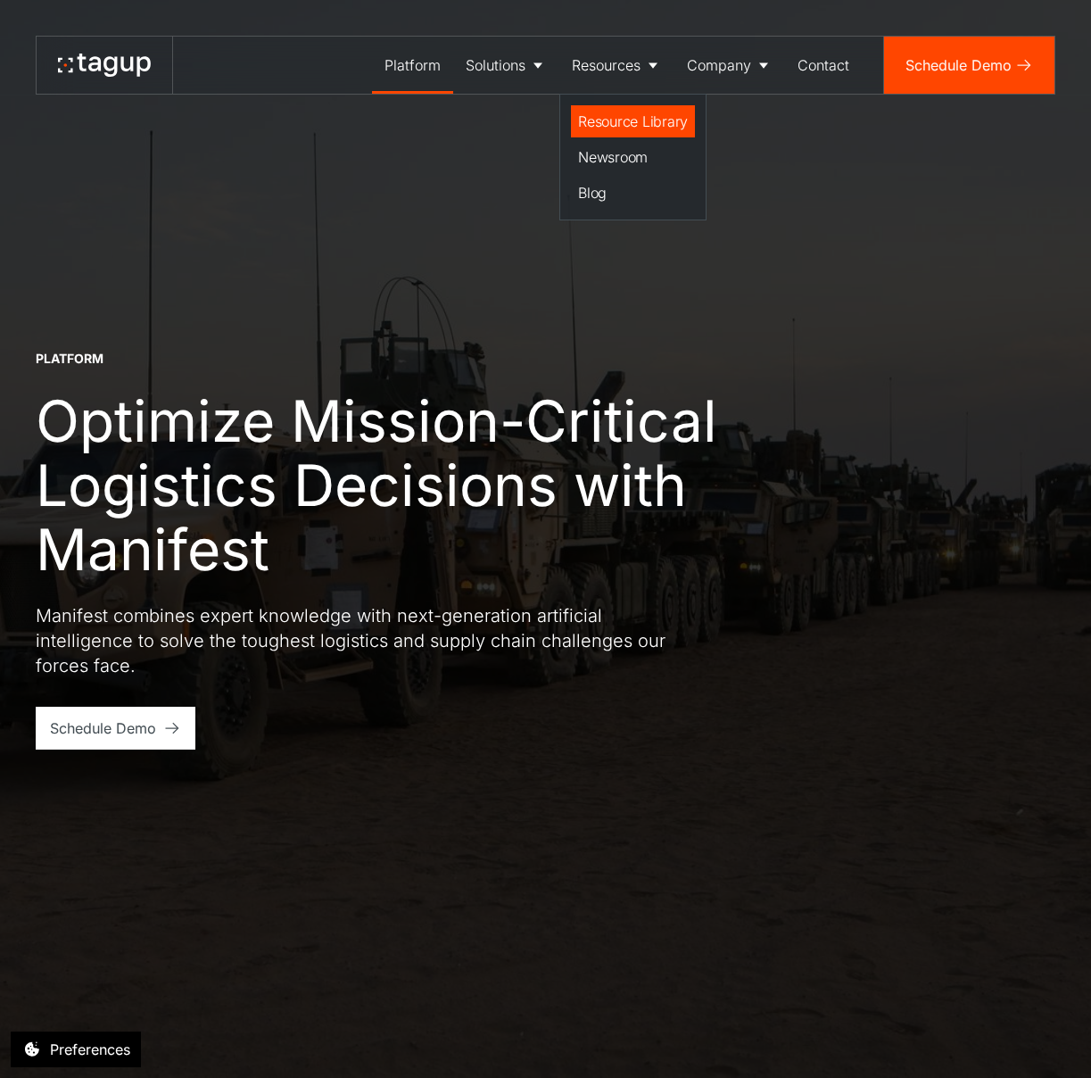
click at [629, 109] on link "Resource Library" at bounding box center [633, 121] width 124 height 32
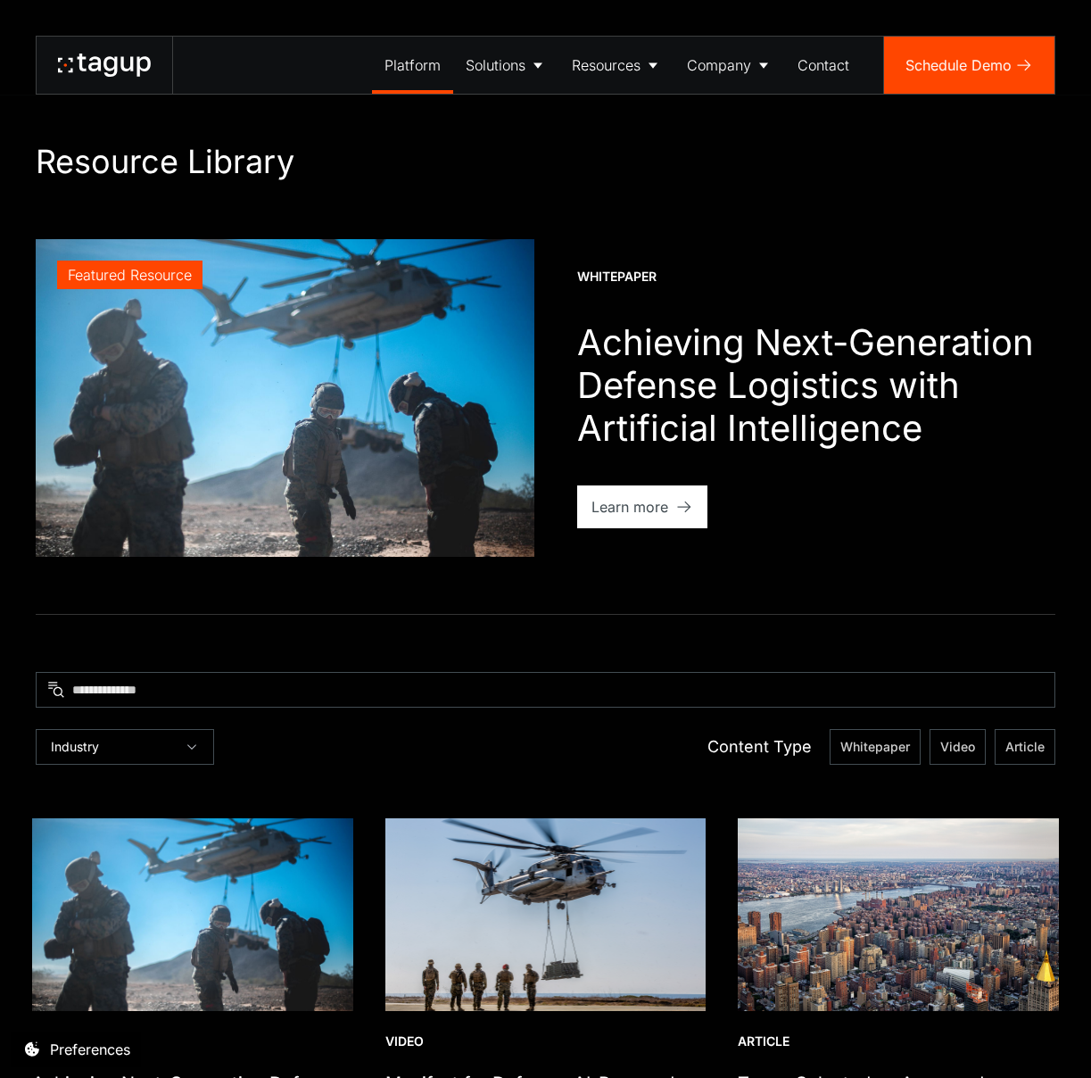
click at [380, 62] on link "Platform" at bounding box center [412, 65] width 81 height 57
